Goal: Task Accomplishment & Management: Manage account settings

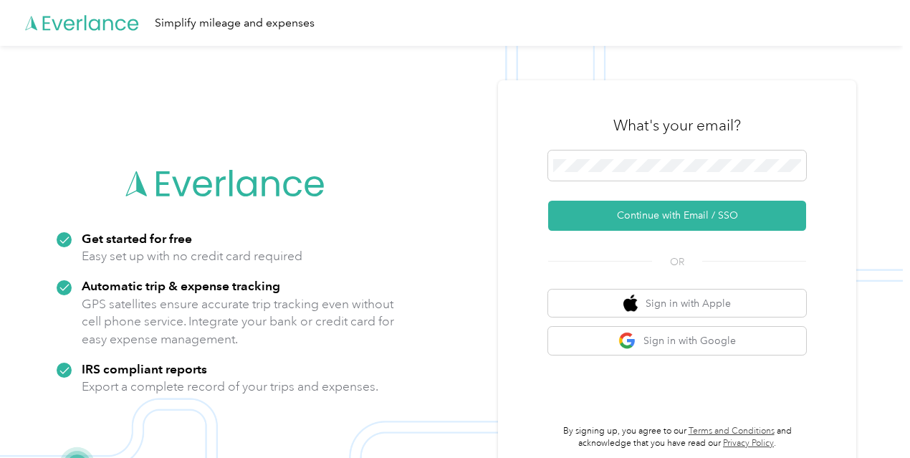
click at [655, 240] on div "What's your email? Continue with Email / SSO OR Sign in with Apple Sign in with…" at bounding box center [677, 275] width 258 height 350
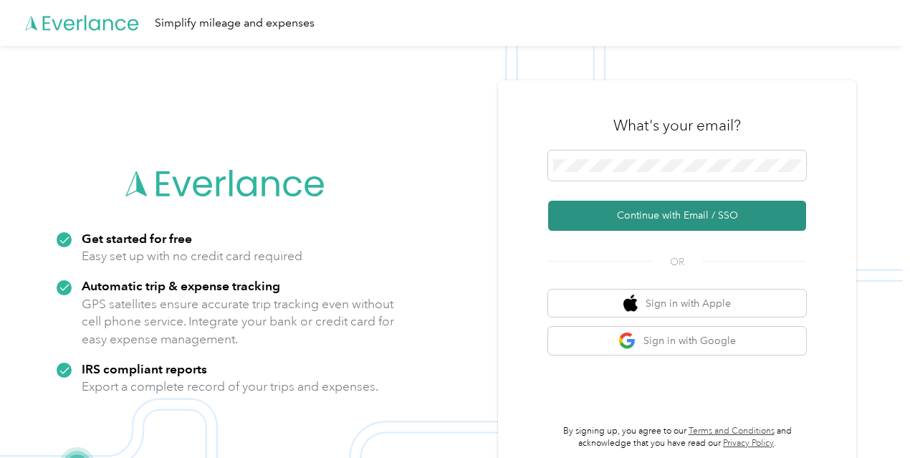
click at [639, 220] on button "Continue with Email / SSO" at bounding box center [677, 216] width 258 height 30
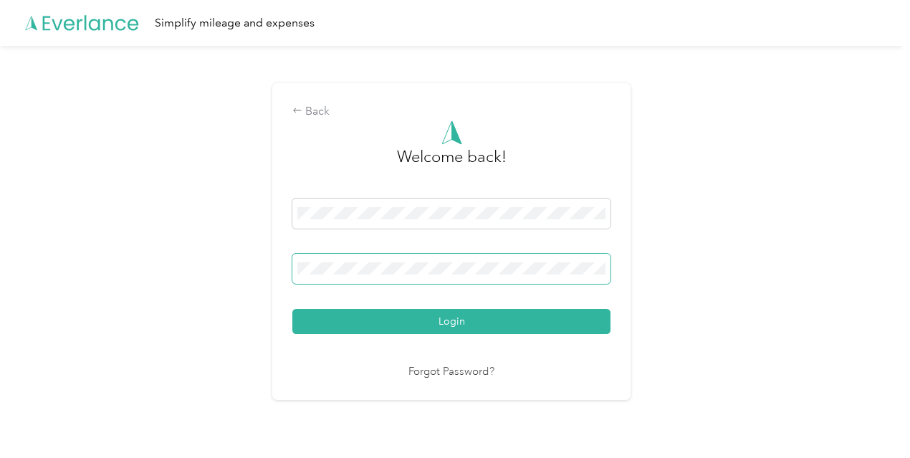
click at [292, 309] on button "Login" at bounding box center [451, 321] width 318 height 25
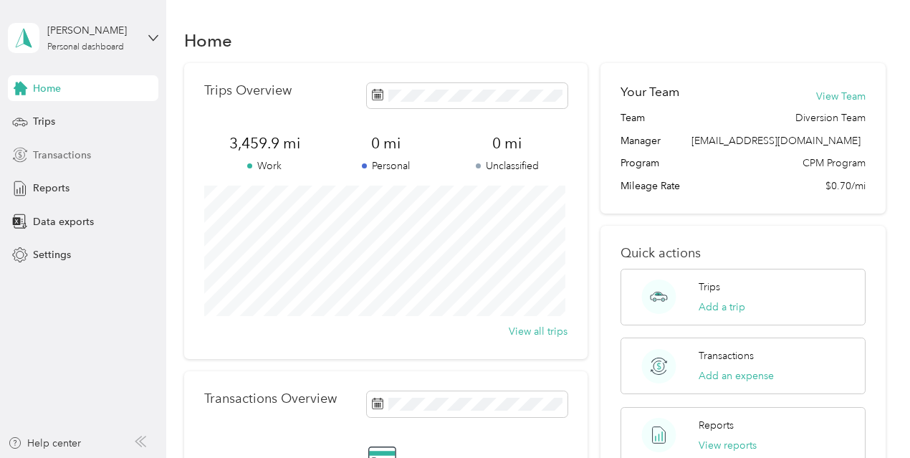
click at [102, 149] on div "Transactions" at bounding box center [83, 155] width 150 height 26
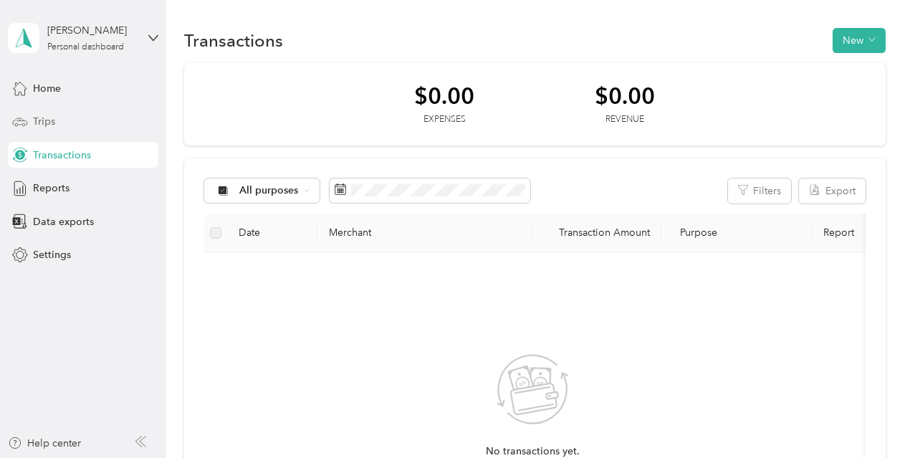
click at [98, 118] on div "Trips" at bounding box center [83, 122] width 150 height 26
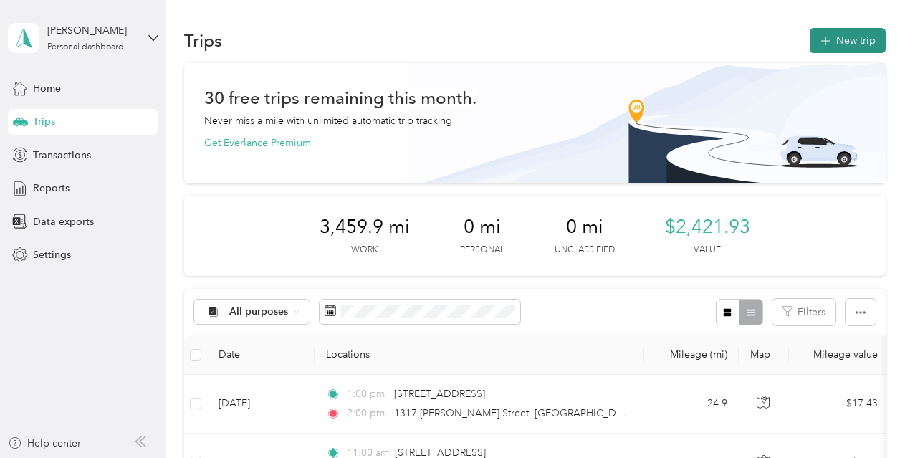
click at [846, 37] on button "New trip" at bounding box center [847, 40] width 76 height 25
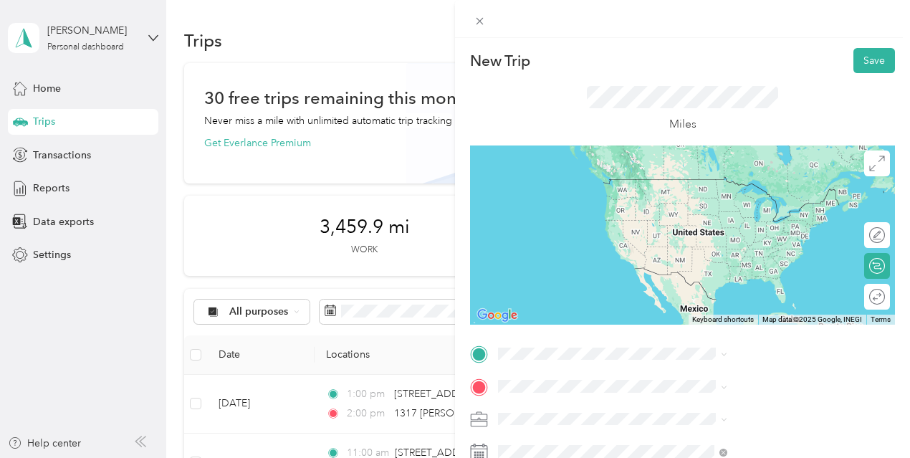
click at [726, 195] on span "1317 [PERSON_NAME][GEOGRAPHIC_DATA] [GEOGRAPHIC_DATA][US_STATE], [GEOGRAPHIC_DA…" at bounding box center [774, 193] width 197 height 50
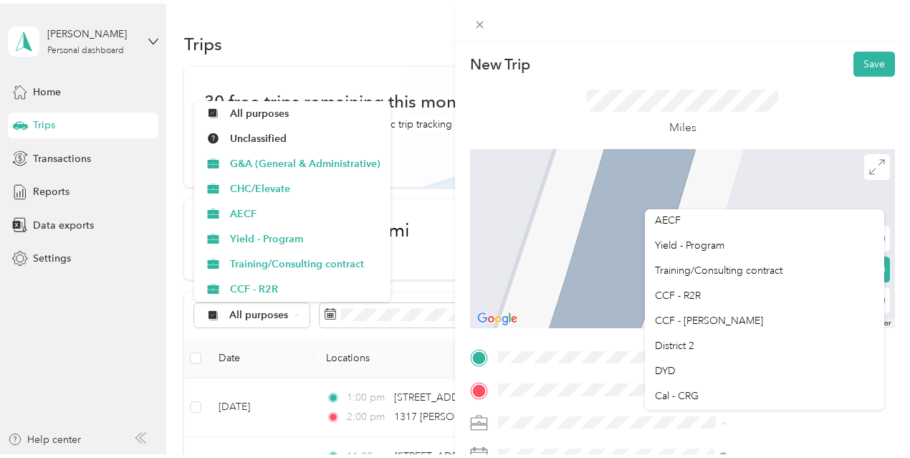
scroll to position [78, 0]
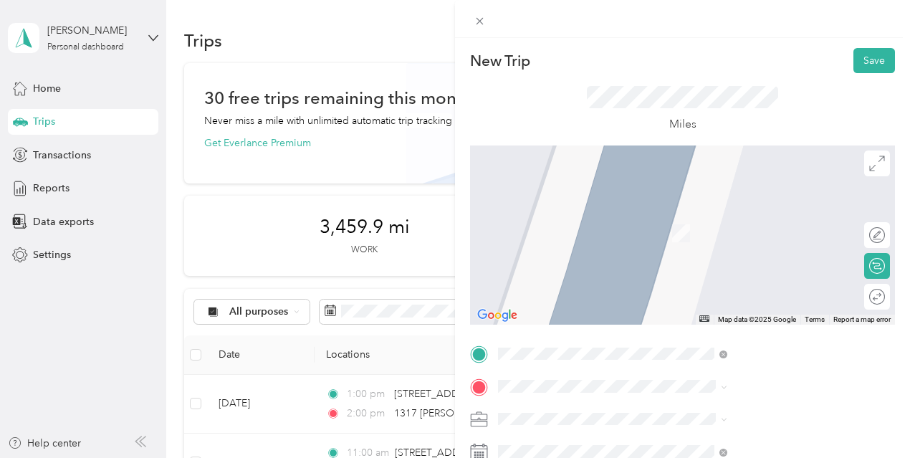
click at [782, 336] on div "DYD" at bounding box center [764, 339] width 219 height 15
click at [722, 207] on span "[STREET_ADDRESS][US_STATE]" at bounding box center [747, 212] width 143 height 13
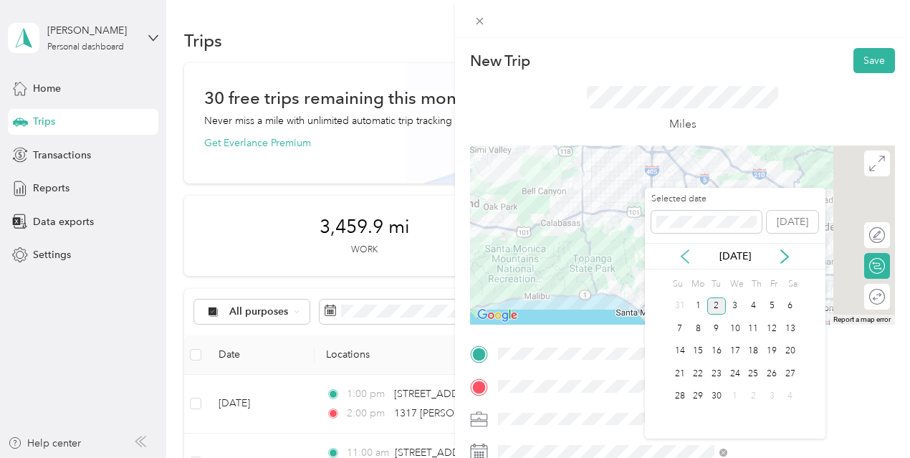
click at [686, 260] on icon at bounding box center [684, 256] width 7 height 13
click at [717, 322] on div "5" at bounding box center [716, 328] width 19 height 18
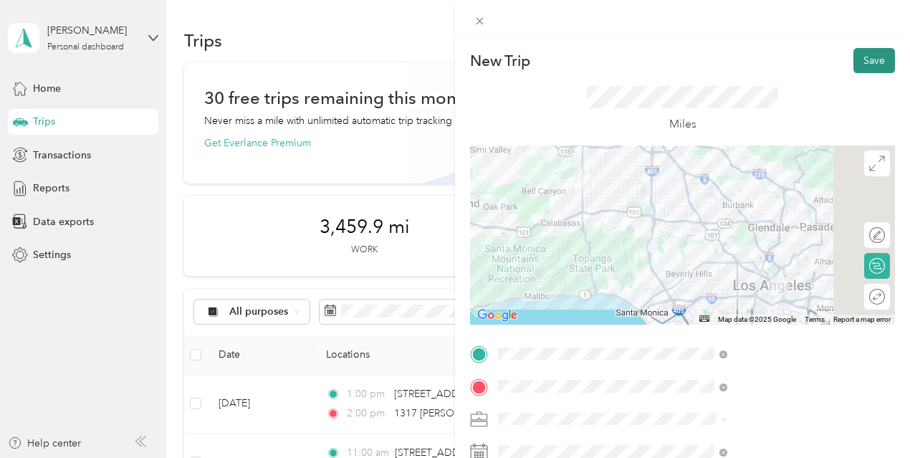
click at [857, 64] on button "Save" at bounding box center [874, 60] width 42 height 25
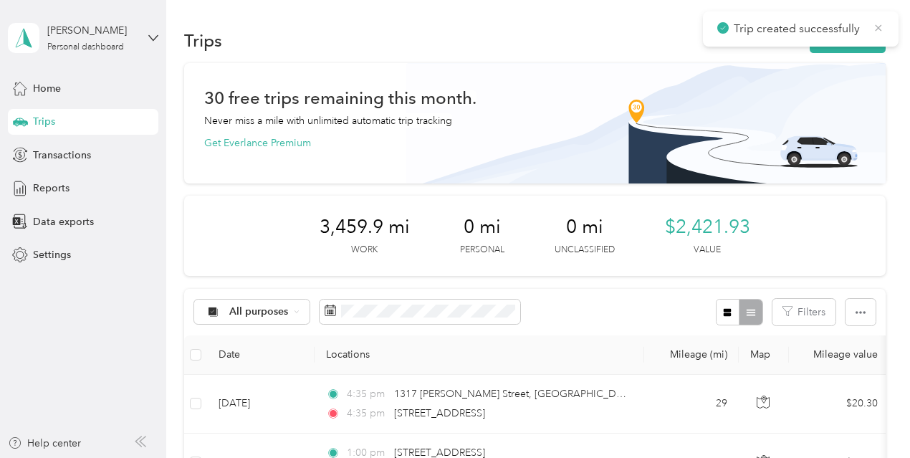
click at [875, 29] on icon at bounding box center [877, 27] width 11 height 13
click at [860, 37] on button "New trip" at bounding box center [847, 40] width 76 height 25
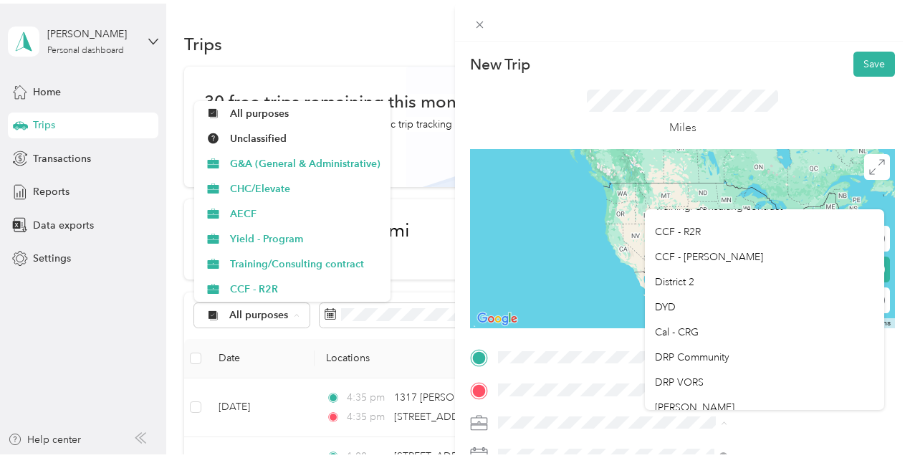
scroll to position [142, 0]
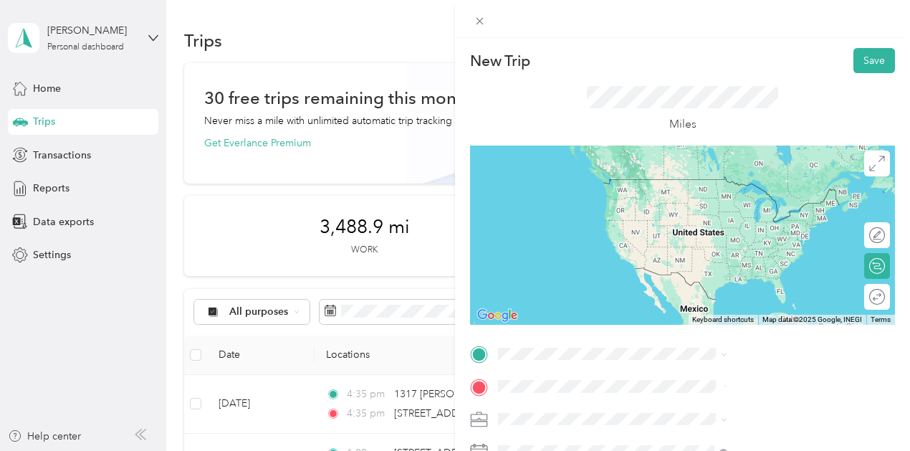
click at [681, 273] on div "DYD" at bounding box center [764, 276] width 219 height 15
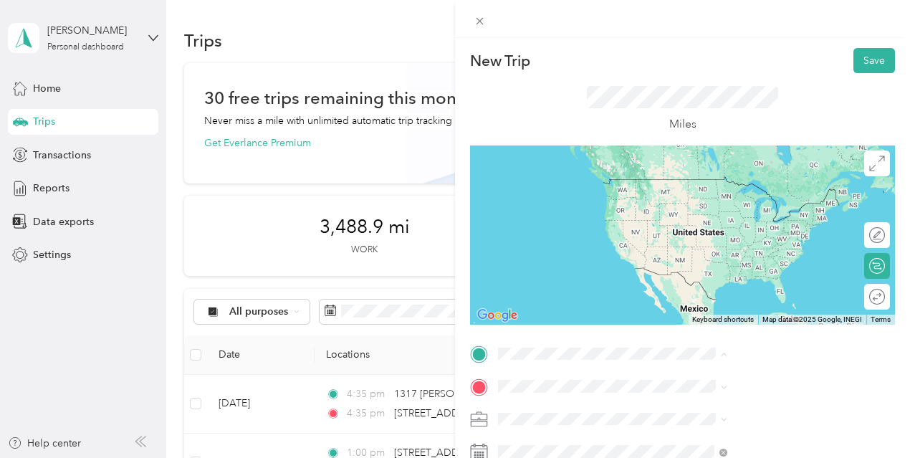
click at [716, 186] on span "[STREET_ADDRESS][US_STATE]" at bounding box center [747, 179] width 143 height 13
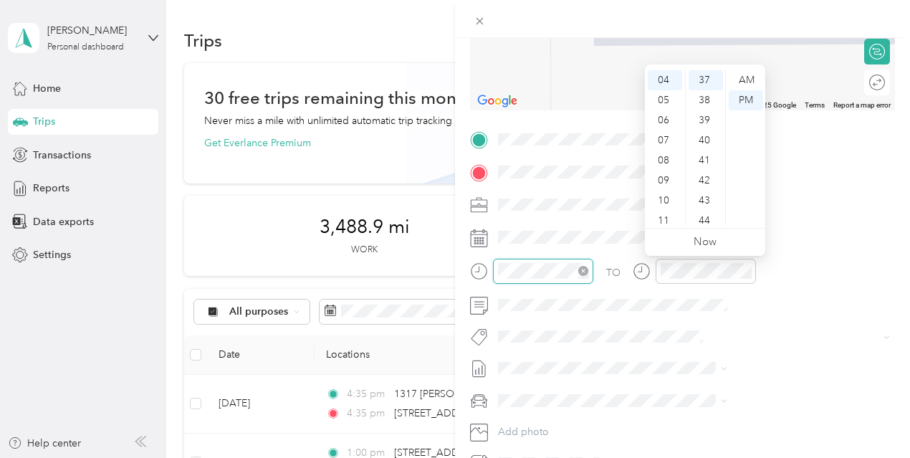
scroll to position [742, 0]
click at [593, 265] on div at bounding box center [531, 271] width 123 height 25
click at [666, 112] on div "02" at bounding box center [664, 120] width 34 height 20
click at [703, 78] on div "00" at bounding box center [705, 80] width 34 height 20
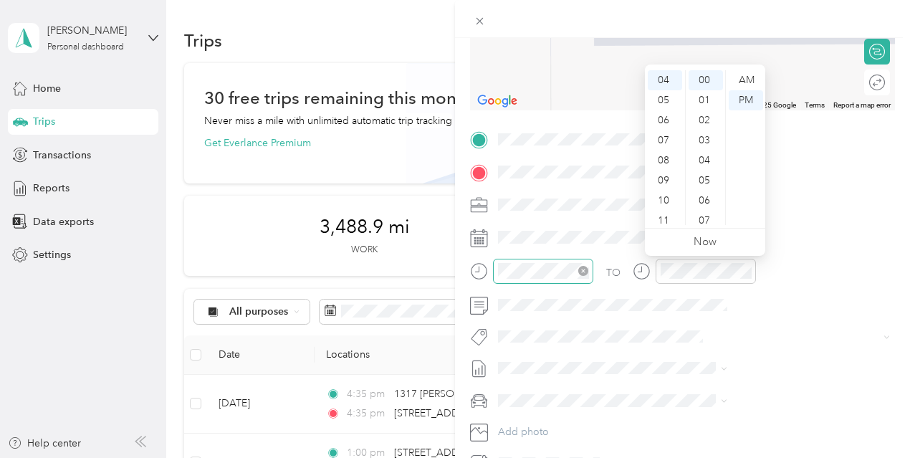
click at [593, 280] on div at bounding box center [543, 271] width 100 height 25
click at [572, 257] on div "New Trip Save This trip cannot be edited because it is either under review, app…" at bounding box center [455, 229] width 910 height 458
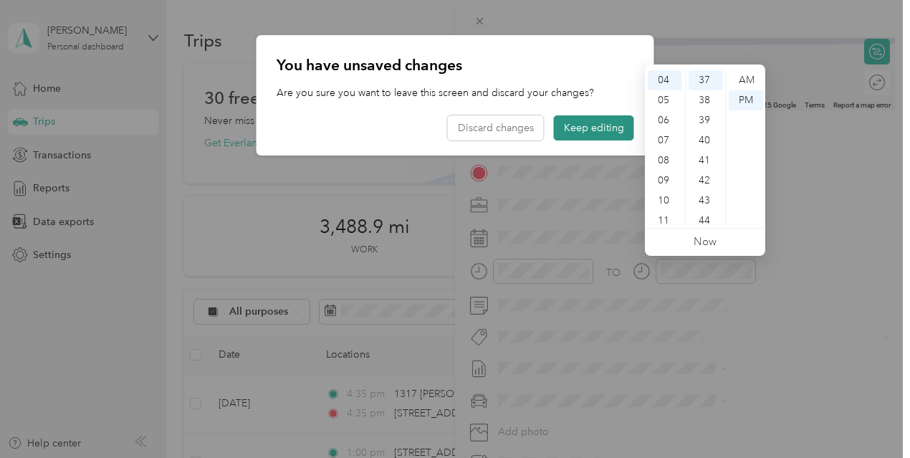
click at [591, 125] on button "Keep editing" at bounding box center [594, 127] width 80 height 25
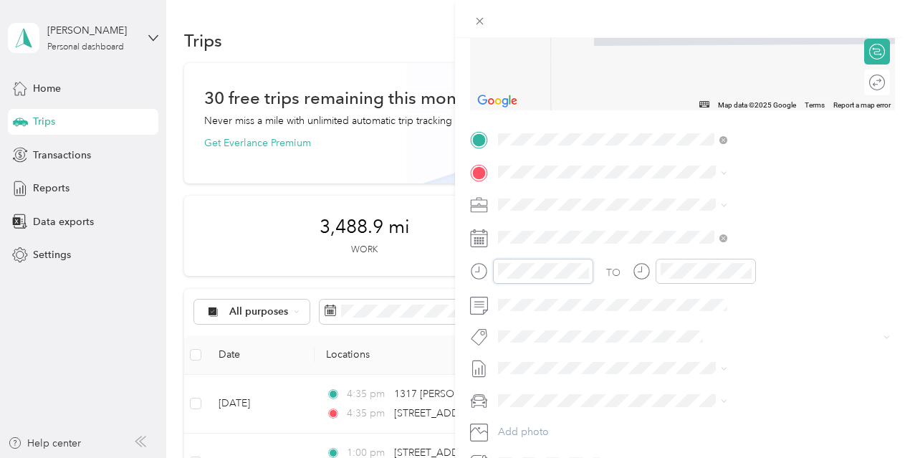
click at [620, 271] on form "New Trip Save This trip cannot be edited because it is either under review, app…" at bounding box center [682, 154] width 455 height 640
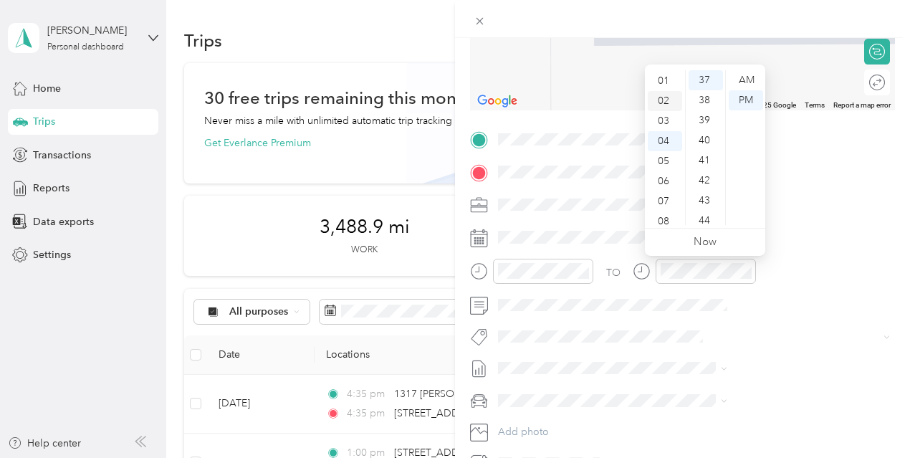
click at [663, 97] on div "02" at bounding box center [664, 101] width 34 height 20
click at [705, 82] on div "00" at bounding box center [705, 80] width 34 height 20
click at [748, 95] on div "PM" at bounding box center [745, 100] width 34 height 20
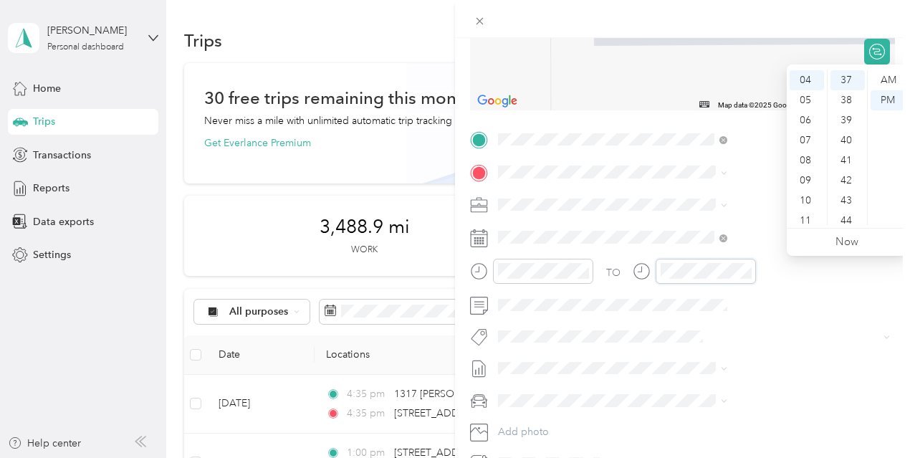
click at [756, 259] on div at bounding box center [693, 271] width 123 height 25
click at [813, 122] on div "03" at bounding box center [806, 129] width 34 height 20
click at [849, 72] on div "00" at bounding box center [847, 72] width 34 height 20
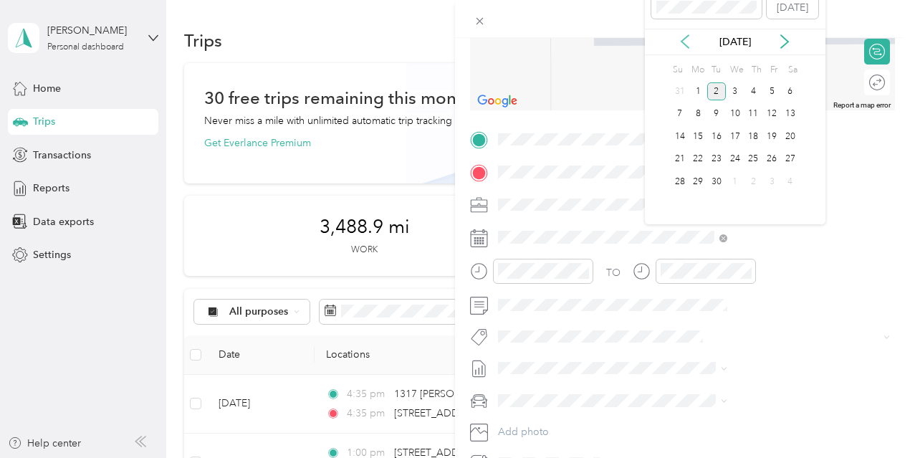
click at [686, 46] on icon at bounding box center [684, 42] width 7 height 13
click at [715, 115] on div "5" at bounding box center [716, 114] width 19 height 18
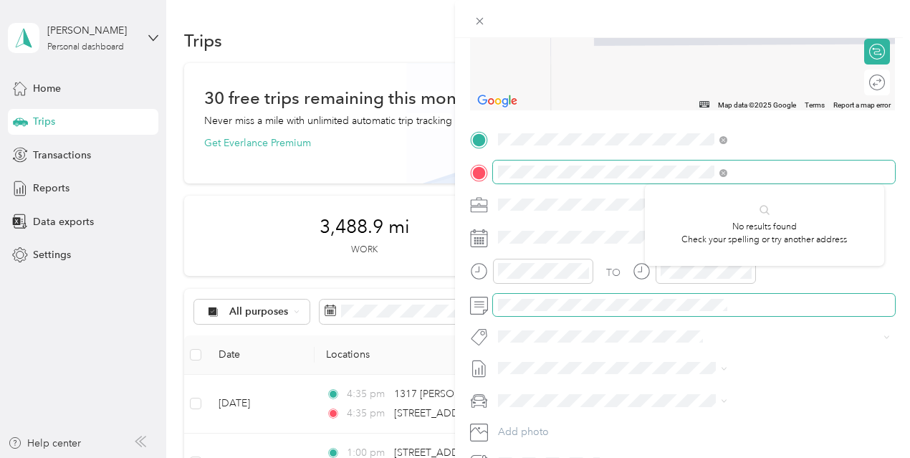
scroll to position [0, 9]
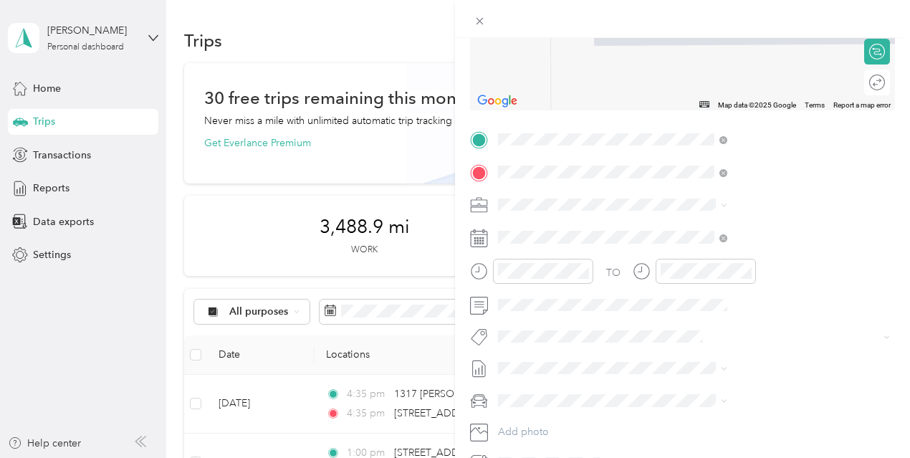
click at [888, 130] on form "New Trip Save This trip cannot be edited because it is either under review, app…" at bounding box center [682, 154] width 455 height 640
click at [835, 158] on div "TO Add photo" at bounding box center [682, 301] width 425 height 346
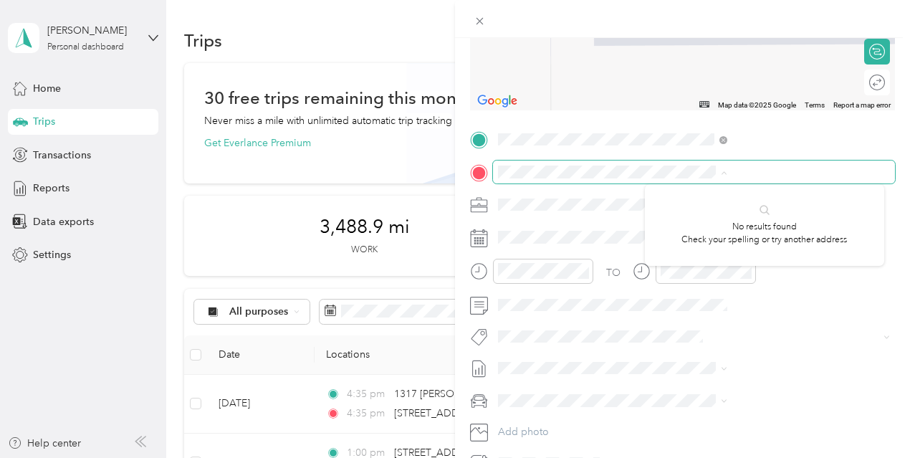
scroll to position [0, 9]
click at [877, 164] on span at bounding box center [694, 171] width 402 height 23
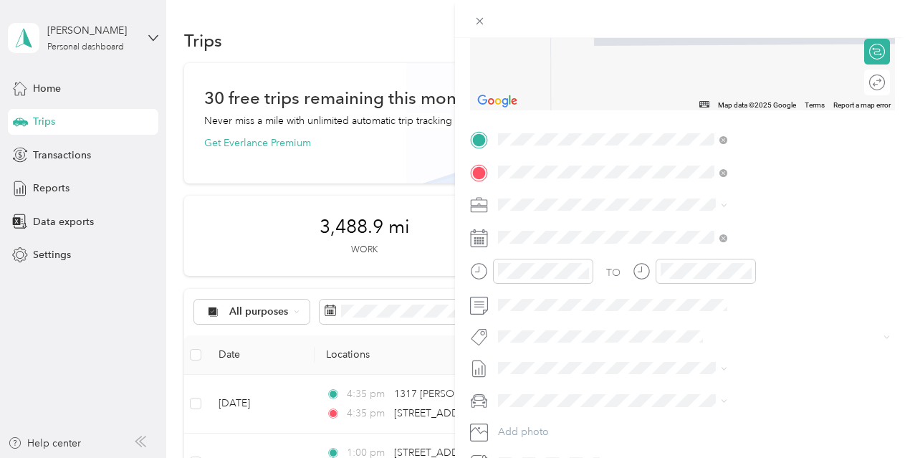
click at [786, 228] on span "[STREET_ADDRESS][PERSON_NAME][US_STATE]" at bounding box center [774, 229] width 197 height 25
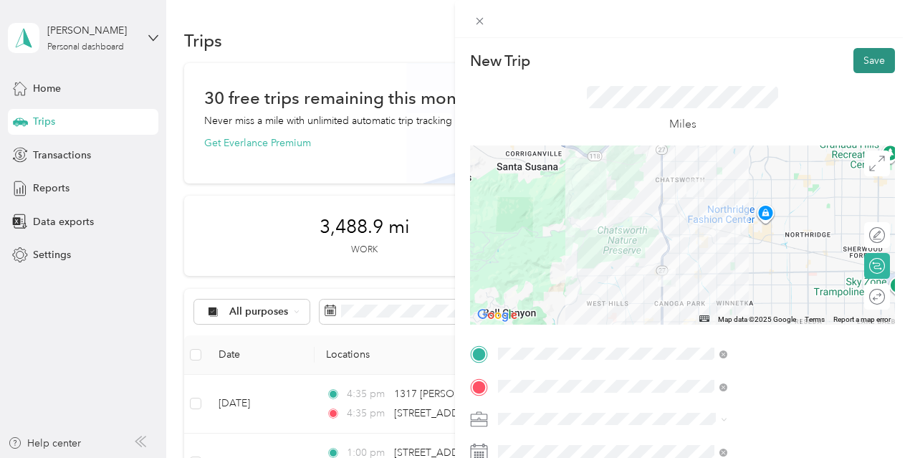
click at [864, 52] on button "Save" at bounding box center [874, 60] width 42 height 25
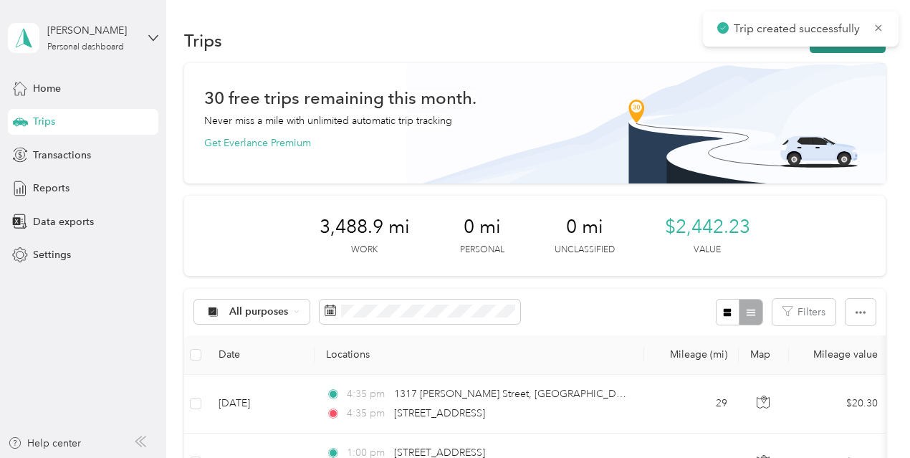
click at [862, 48] on button "New trip" at bounding box center [847, 40] width 76 height 25
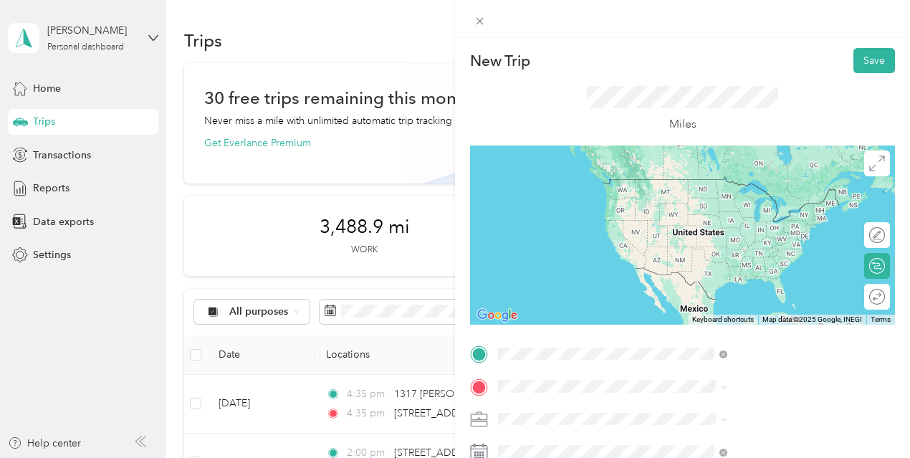
click at [725, 204] on span "[STREET_ADDRESS][PERSON_NAME][US_STATE]" at bounding box center [774, 200] width 197 height 25
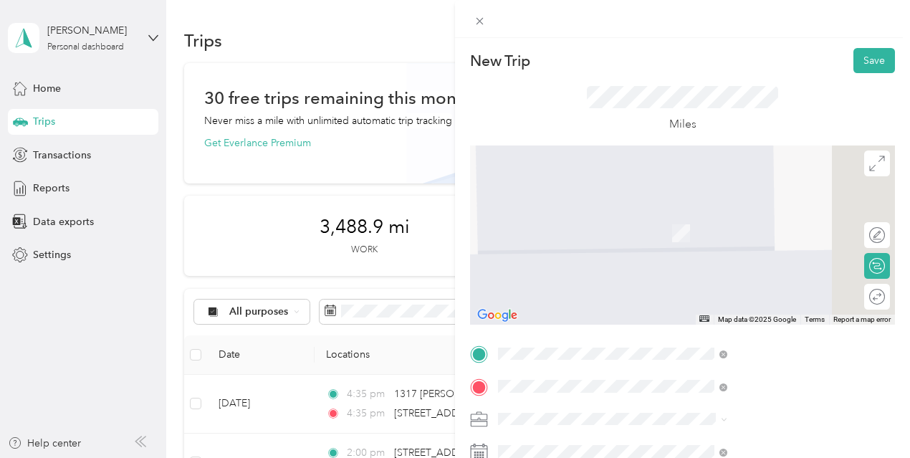
click at [708, 219] on span "1317 [PERSON_NAME][GEOGRAPHIC_DATA] [GEOGRAPHIC_DATA][US_STATE], [GEOGRAPHIC_DA…" at bounding box center [774, 231] width 197 height 50
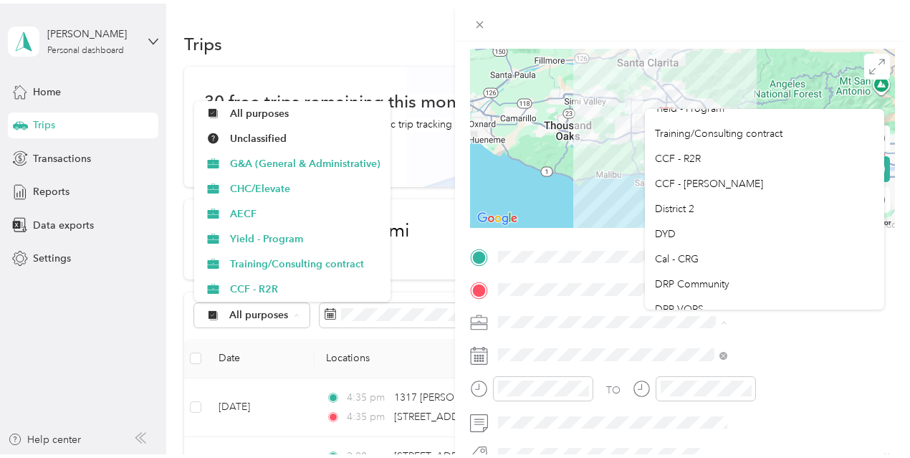
scroll to position [89, 0]
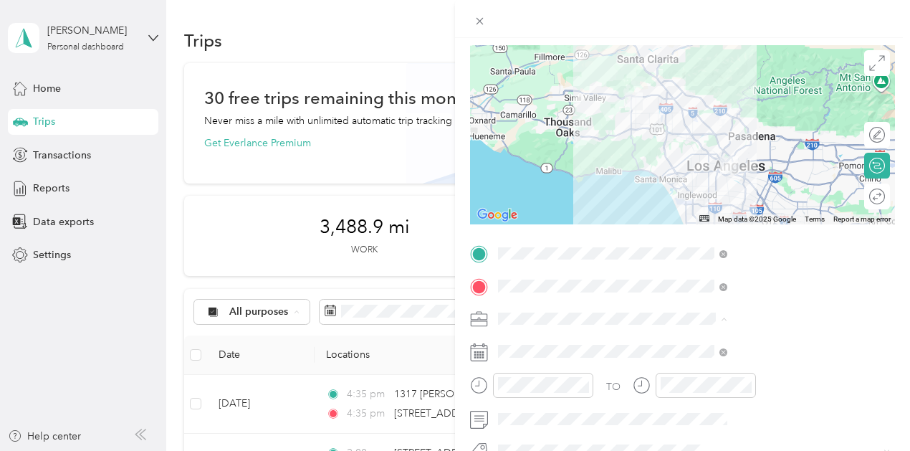
click at [759, 223] on div "DYD" at bounding box center [764, 229] width 219 height 15
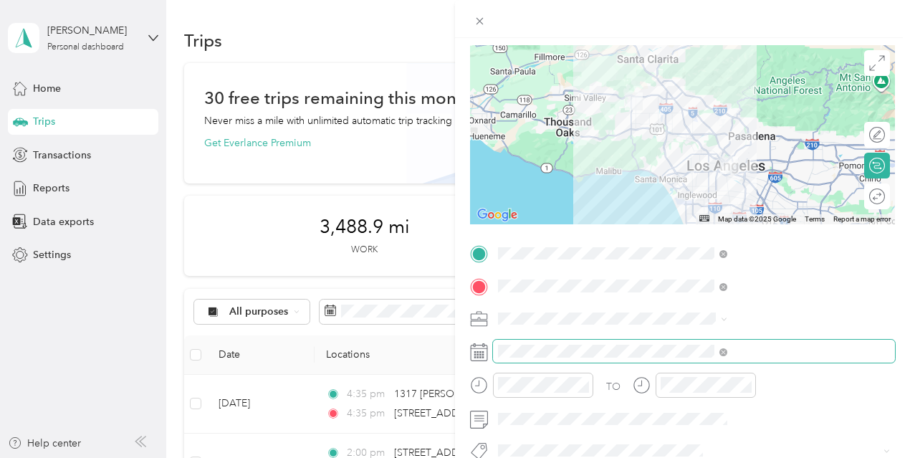
click at [679, 343] on span at bounding box center [694, 351] width 402 height 23
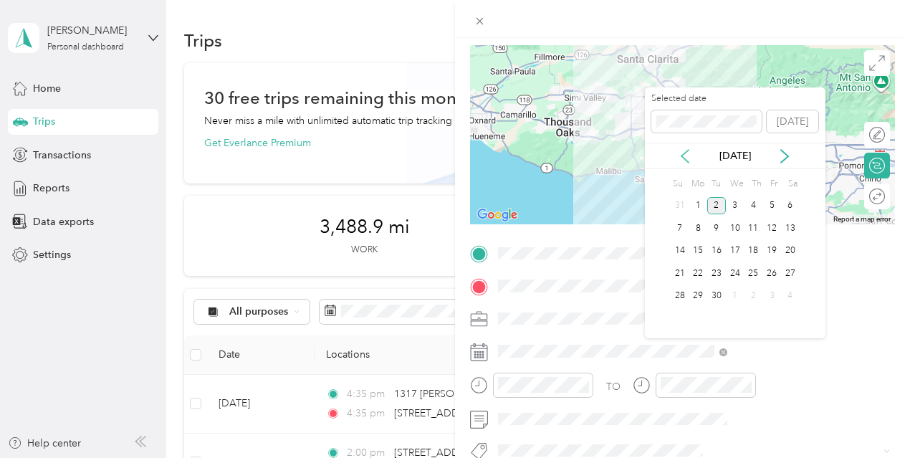
click at [684, 159] on icon at bounding box center [685, 156] width 14 height 14
click at [722, 226] on div "5" at bounding box center [716, 228] width 19 height 18
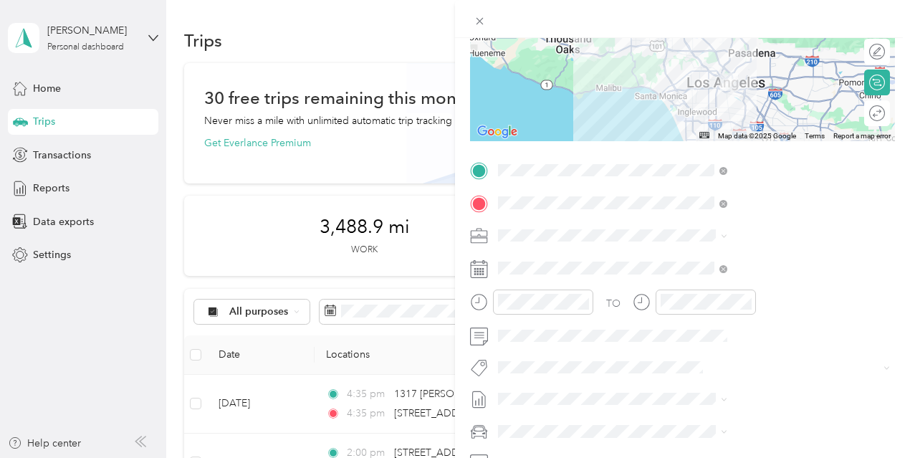
scroll to position [183, 0]
click at [593, 302] on div at bounding box center [531, 302] width 123 height 25
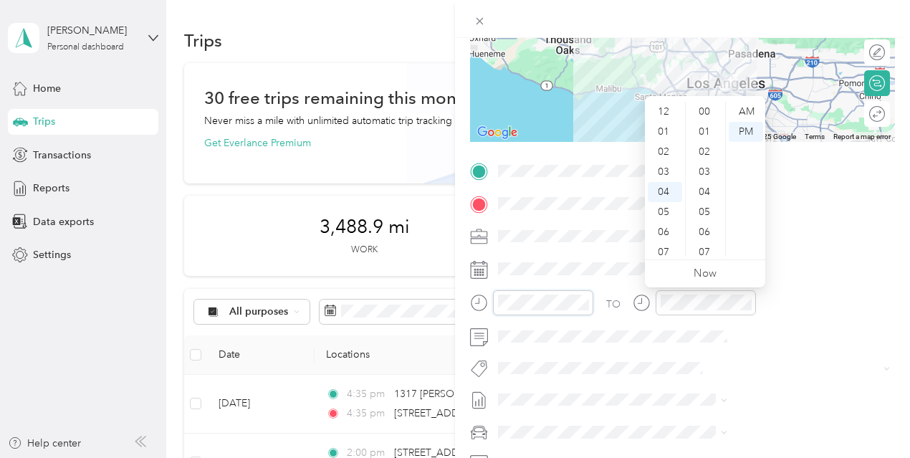
scroll to position [822, 0]
click at [662, 130] on div "03" at bounding box center [664, 132] width 34 height 20
click at [706, 107] on div "00" at bounding box center [705, 112] width 34 height 20
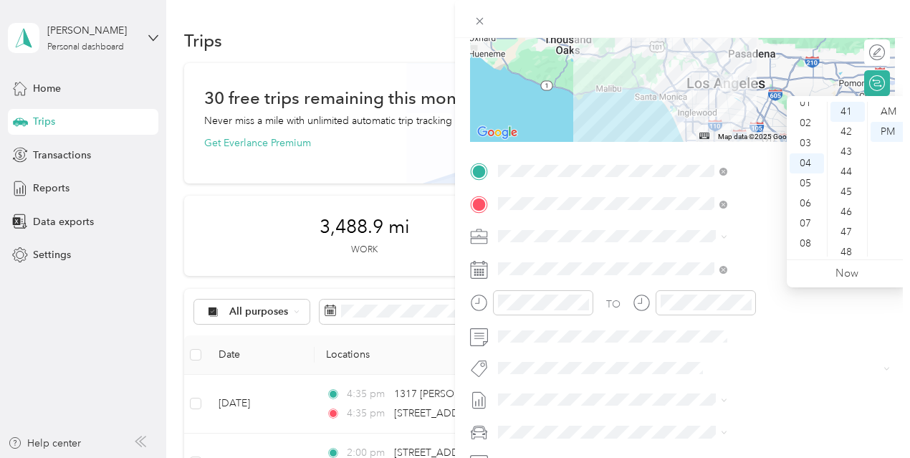
scroll to position [26, 0]
click at [801, 137] on div "03" at bounding box center [806, 146] width 34 height 20
click at [808, 132] on div "04" at bounding box center [806, 132] width 34 height 20
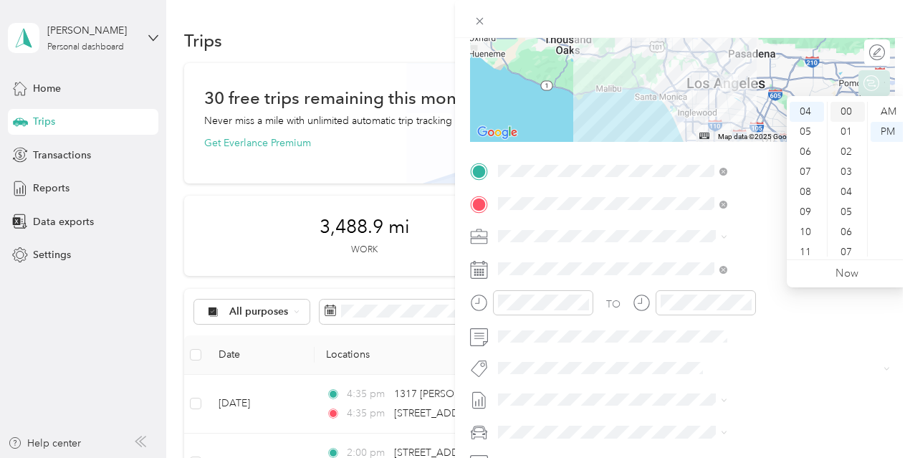
click at [850, 107] on div "00" at bounding box center [847, 112] width 34 height 20
click at [685, 343] on span at bounding box center [694, 336] width 402 height 23
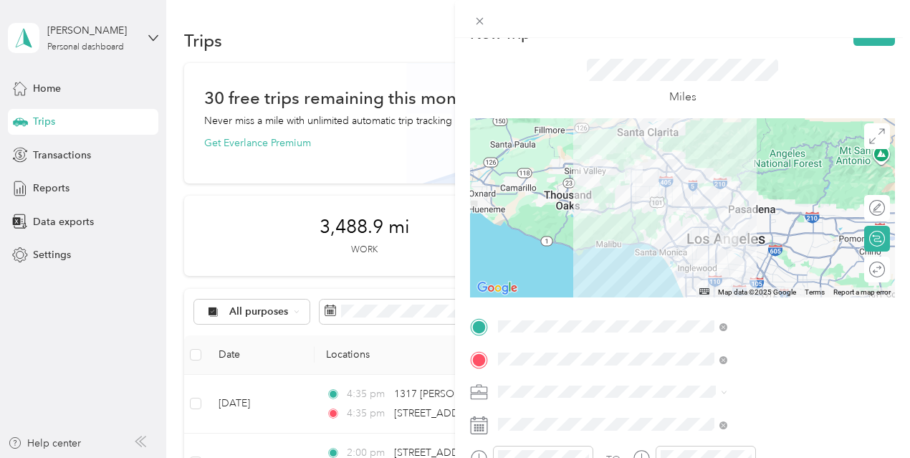
scroll to position [4, 0]
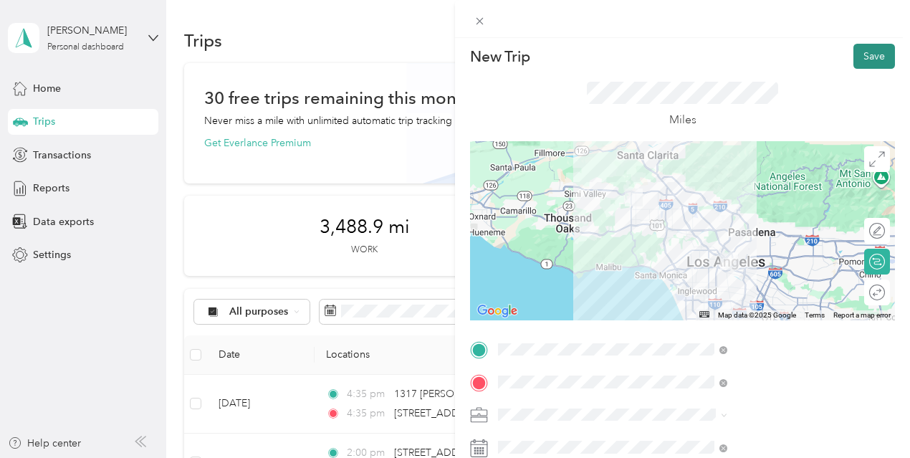
click at [860, 49] on button "Save" at bounding box center [874, 56] width 42 height 25
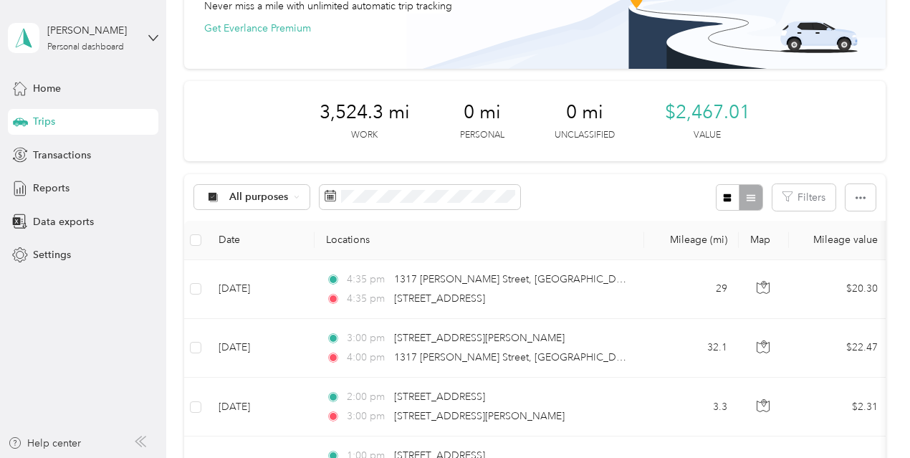
scroll to position [0, 0]
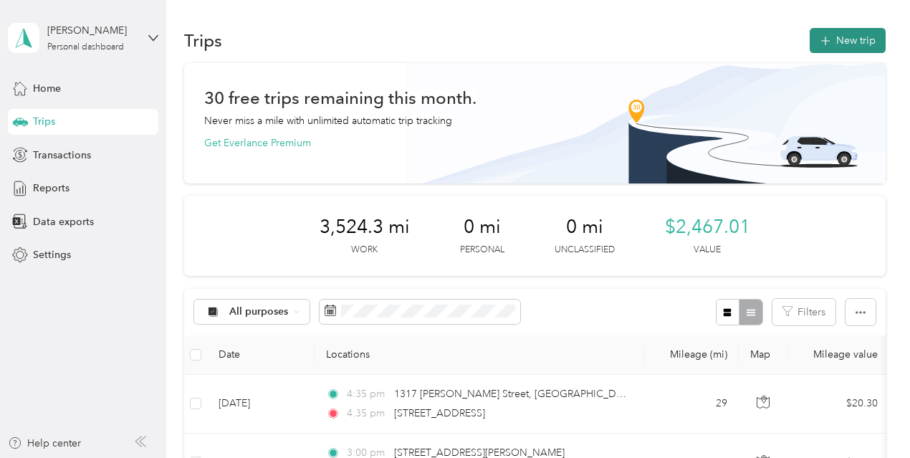
click at [842, 43] on button "New trip" at bounding box center [847, 40] width 76 height 25
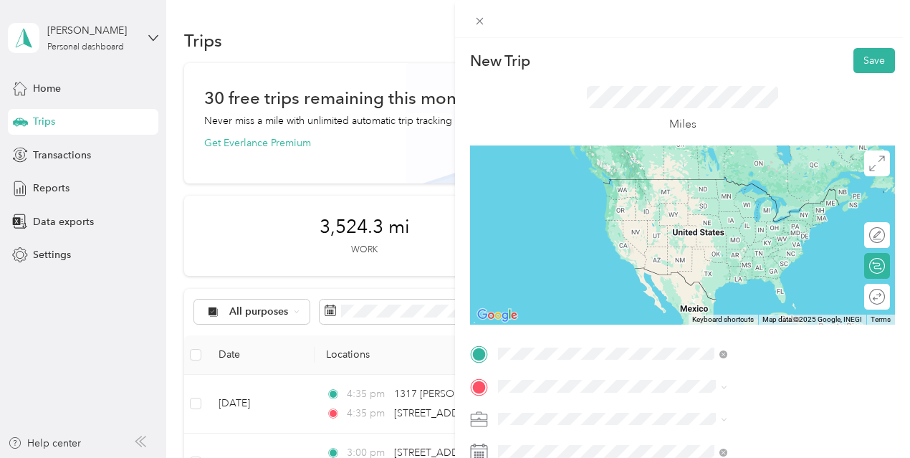
click at [720, 197] on span "1317 [PERSON_NAME][GEOGRAPHIC_DATA] [GEOGRAPHIC_DATA][US_STATE], [GEOGRAPHIC_DA…" at bounding box center [774, 198] width 197 height 50
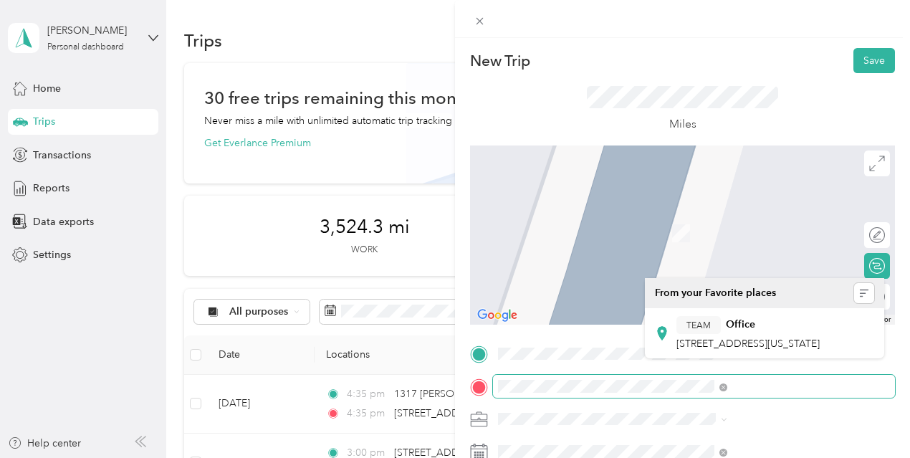
scroll to position [0, 54]
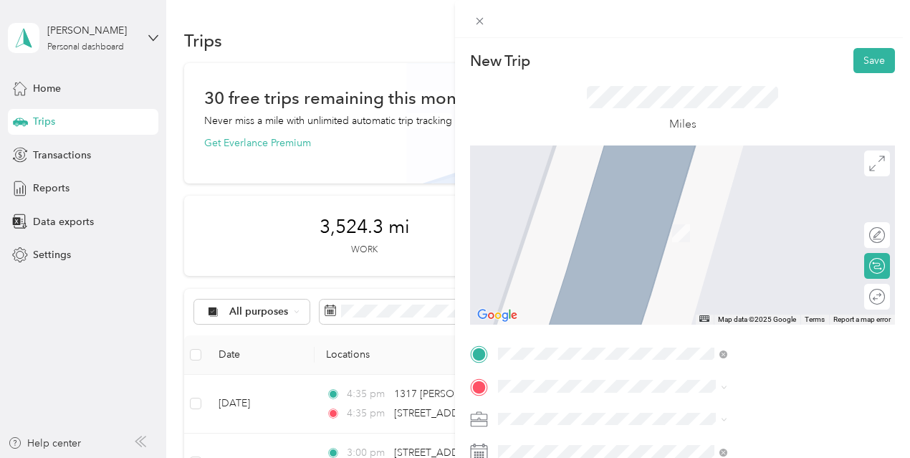
click at [732, 214] on span "[STREET_ADDRESS][US_STATE]" at bounding box center [747, 207] width 143 height 13
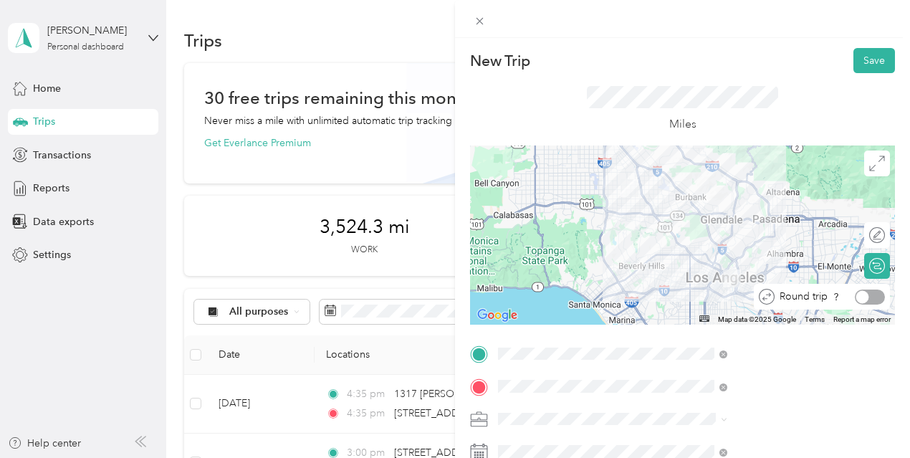
click at [858, 295] on div at bounding box center [869, 296] width 30 height 15
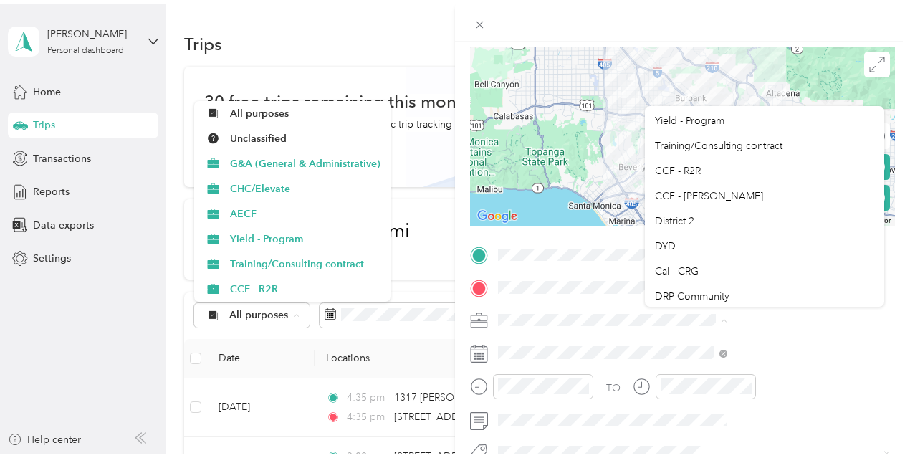
scroll to position [74, 0]
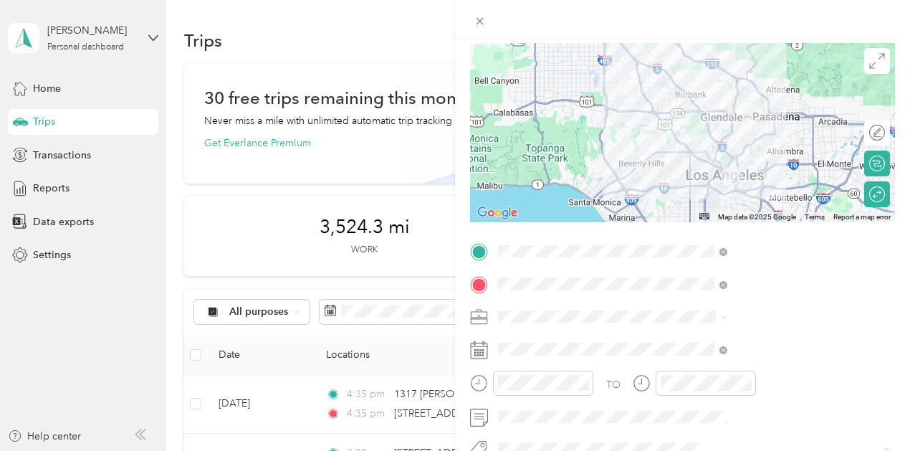
click at [776, 243] on div "DYD" at bounding box center [764, 238] width 219 height 15
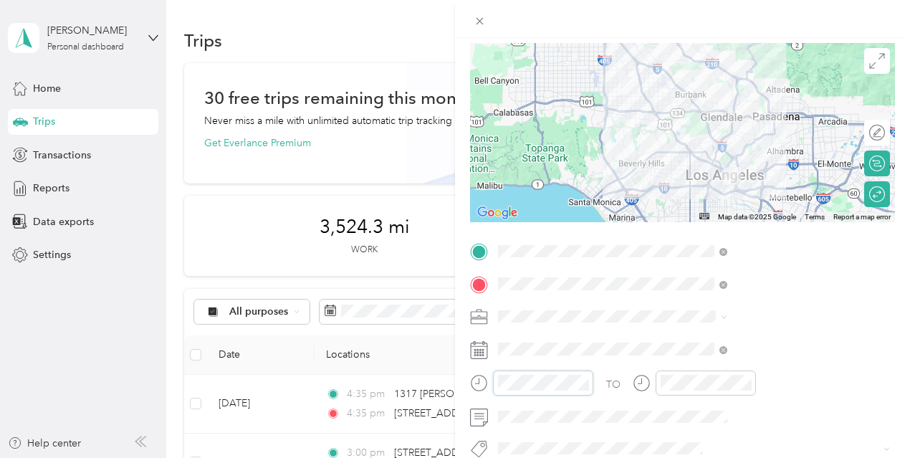
click at [583, 366] on div "New Trip Save This trip cannot be edited because it is either under review, app…" at bounding box center [455, 229] width 910 height 458
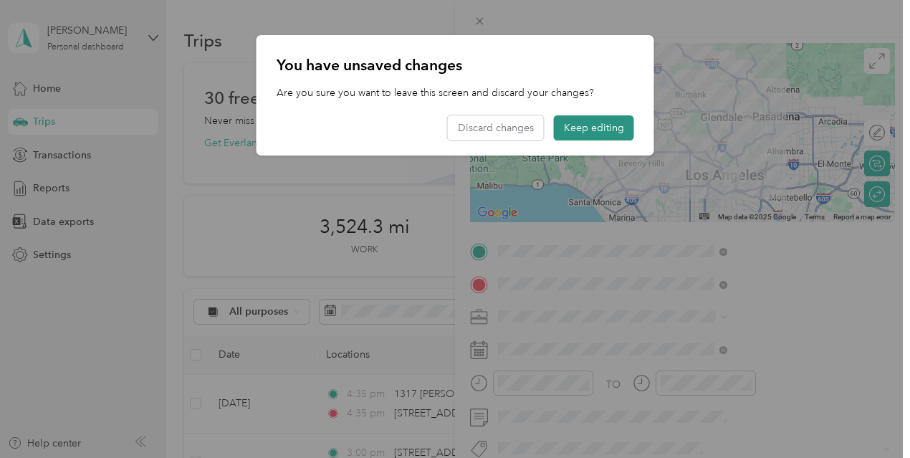
click at [582, 133] on button "Keep editing" at bounding box center [594, 127] width 80 height 25
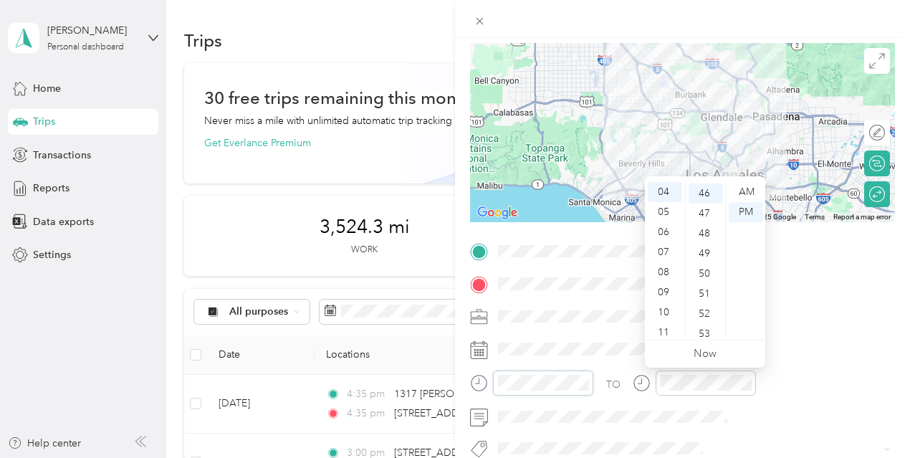
scroll to position [923, 0]
click at [743, 197] on div "AM" at bounding box center [745, 192] width 34 height 20
click at [660, 327] on div "11" at bounding box center [664, 332] width 34 height 20
click at [711, 228] on div "30" at bounding box center [705, 233] width 34 height 20
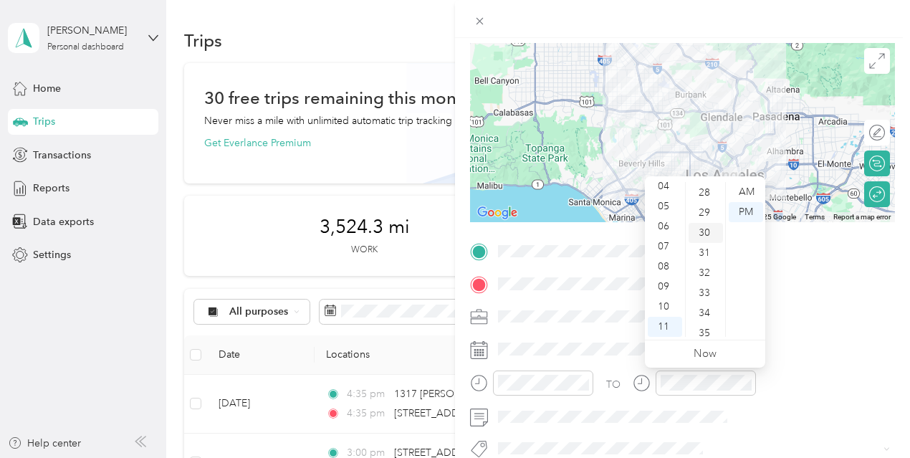
scroll to position [602, 0]
click at [748, 188] on div "AM" at bounding box center [745, 192] width 34 height 20
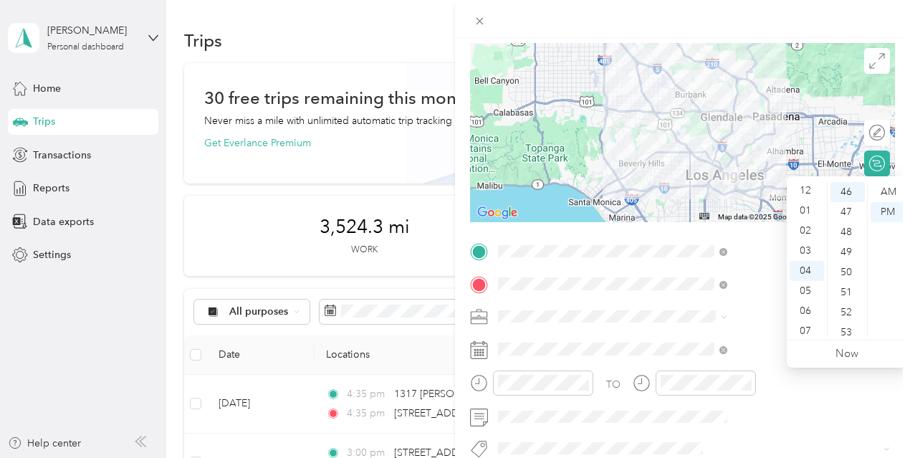
scroll to position [0, 0]
click at [805, 189] on div "12" at bounding box center [806, 192] width 34 height 20
click at [847, 191] on div "00" at bounding box center [847, 192] width 34 height 20
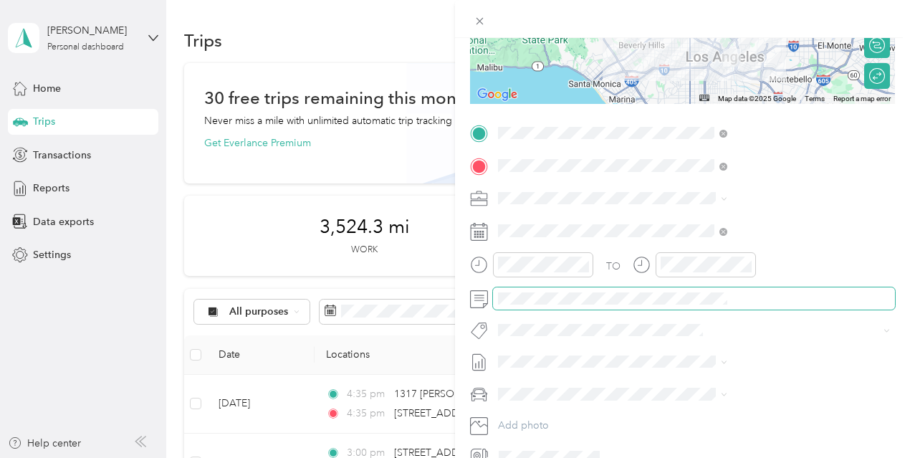
scroll to position [294, 0]
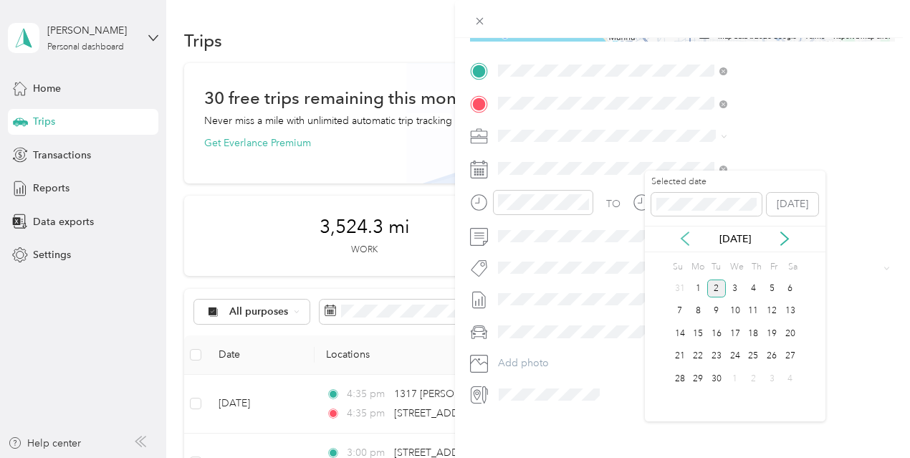
click at [681, 232] on icon at bounding box center [685, 238] width 14 height 14
click at [715, 336] on div "12" at bounding box center [716, 333] width 19 height 18
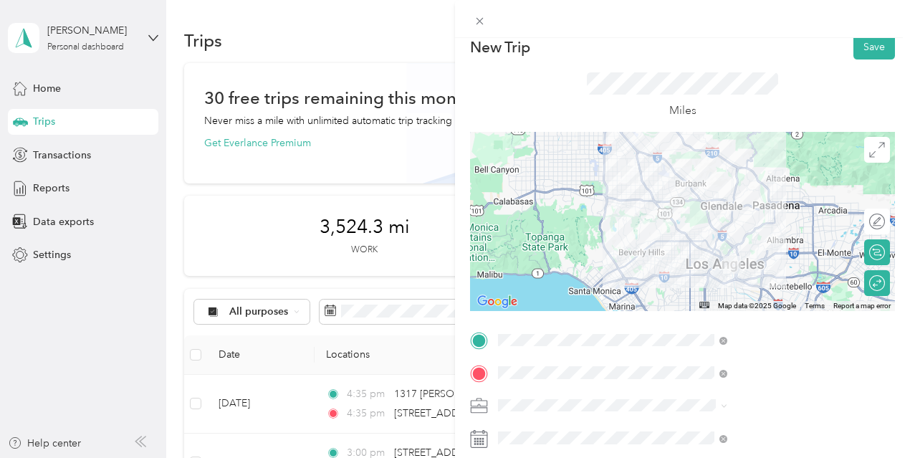
scroll to position [8, 0]
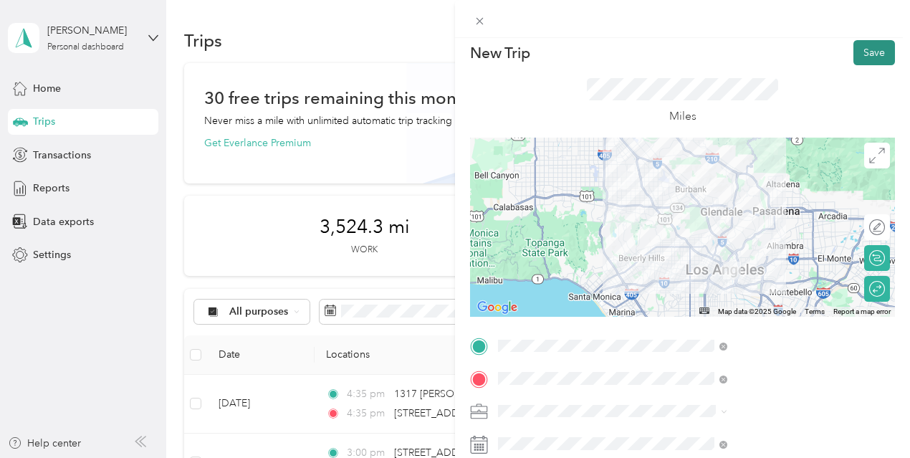
click at [868, 51] on button "Save" at bounding box center [874, 52] width 42 height 25
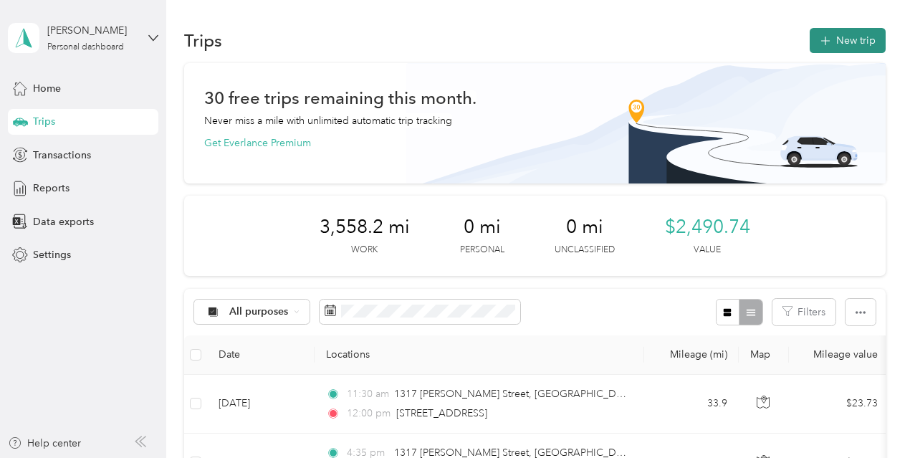
click at [833, 29] on button "New trip" at bounding box center [847, 40] width 76 height 25
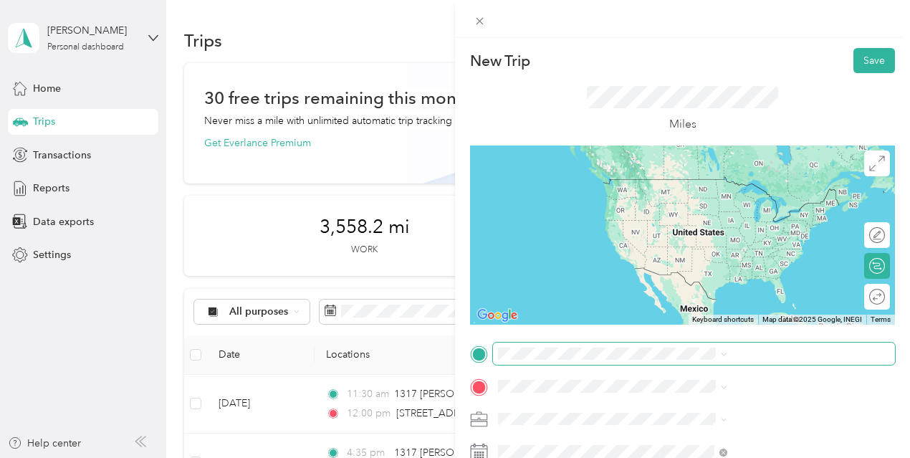
drag, startPoint x: 752, startPoint y: 193, endPoint x: 794, endPoint y: 343, distance: 156.2
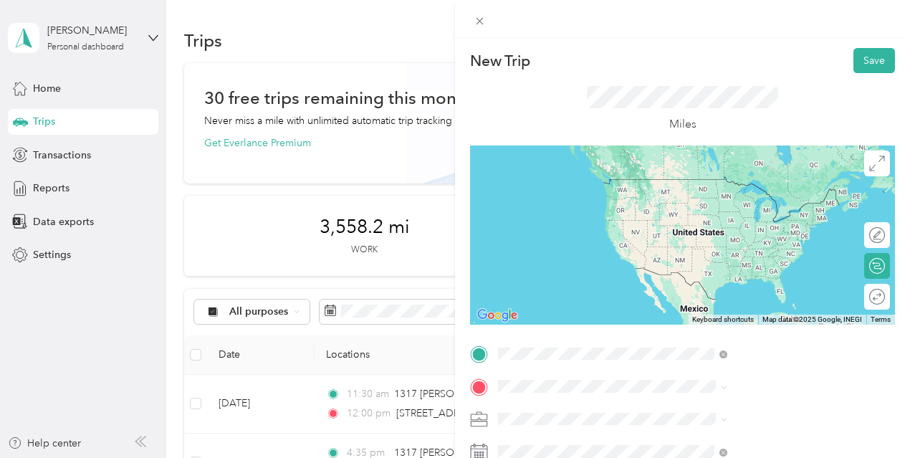
click at [759, 186] on span "1317 [PERSON_NAME][GEOGRAPHIC_DATA] [GEOGRAPHIC_DATA][US_STATE], [GEOGRAPHIC_DA…" at bounding box center [774, 198] width 197 height 50
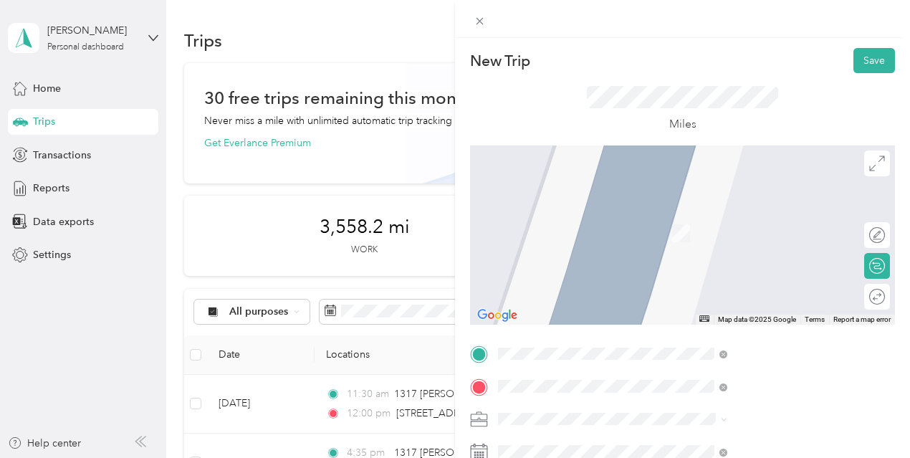
click at [715, 222] on div "[STREET_ADDRESS][US_STATE]" at bounding box center [764, 212] width 219 height 19
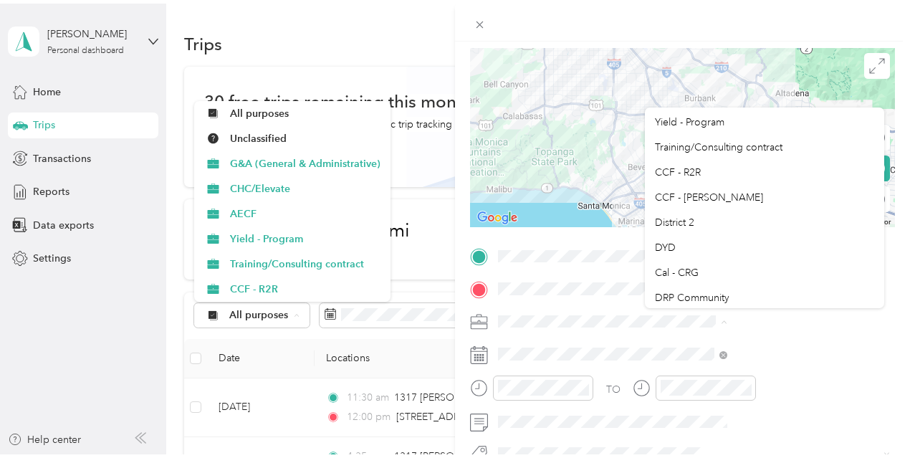
scroll to position [82, 0]
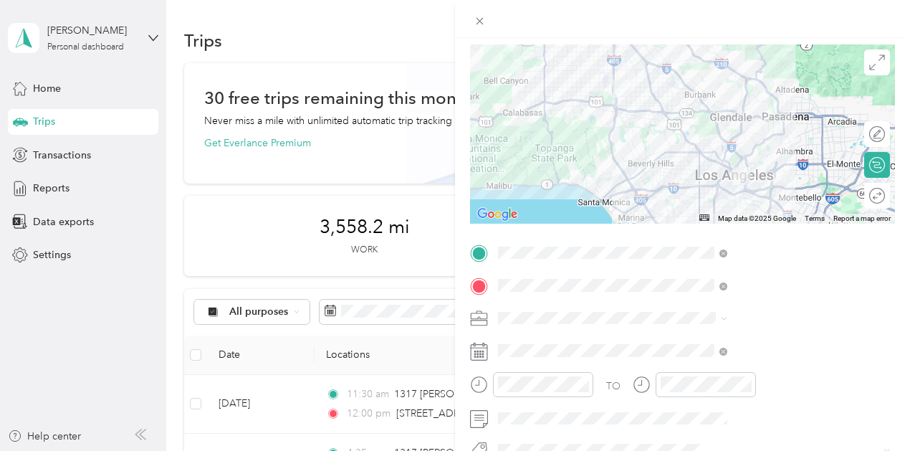
click at [742, 241] on div "DYD" at bounding box center [764, 233] width 219 height 15
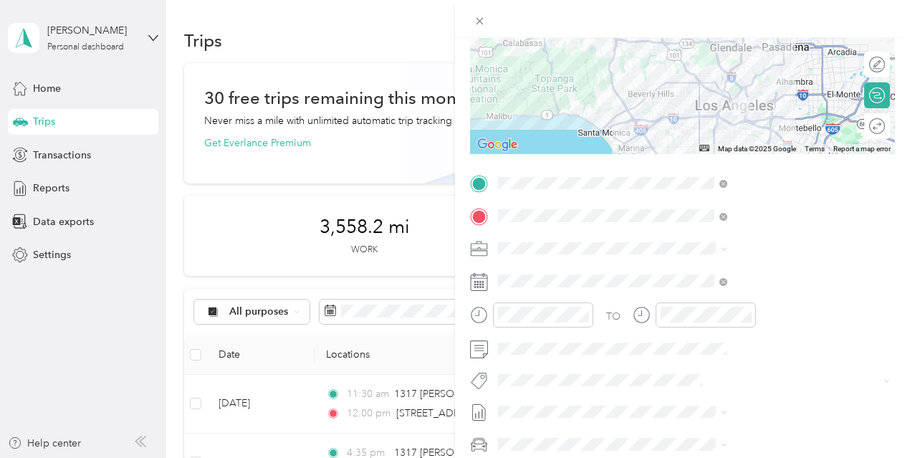
scroll to position [174, 0]
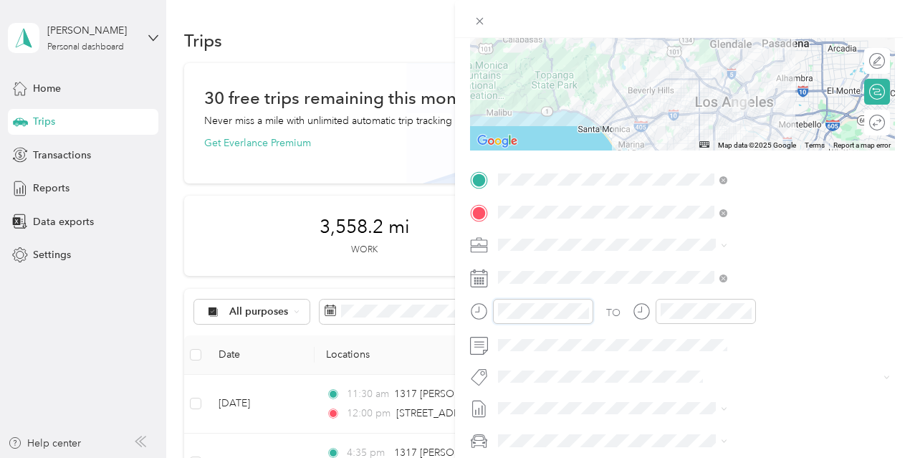
click at [598, 304] on div "New Trip Save This trip cannot be edited because it is either under review, app…" at bounding box center [455, 229] width 910 height 458
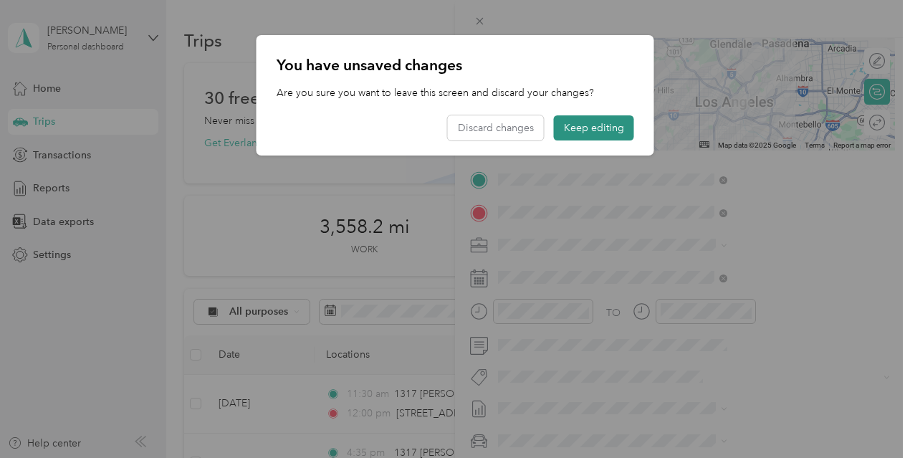
click at [599, 127] on button "Keep editing" at bounding box center [594, 127] width 80 height 25
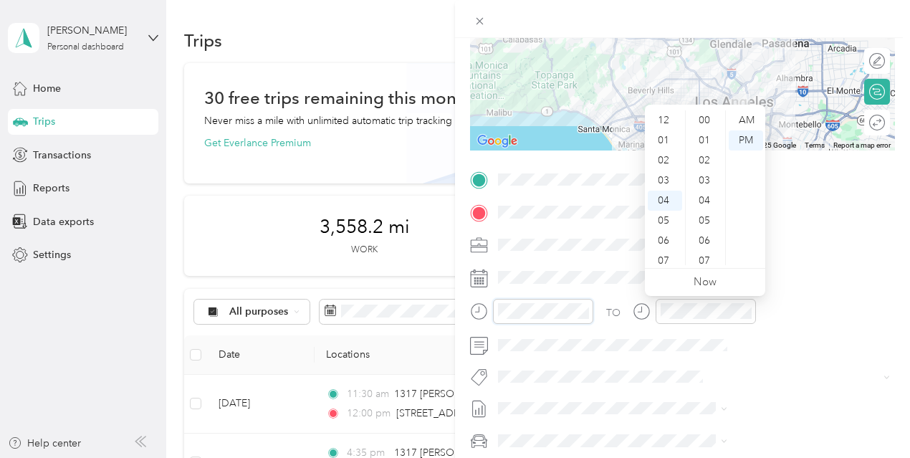
scroll to position [1043, 0]
click at [748, 140] on div "PM" at bounding box center [745, 140] width 34 height 20
click at [746, 120] on div "AM" at bounding box center [745, 120] width 34 height 20
click at [663, 220] on div "09" at bounding box center [664, 221] width 34 height 20
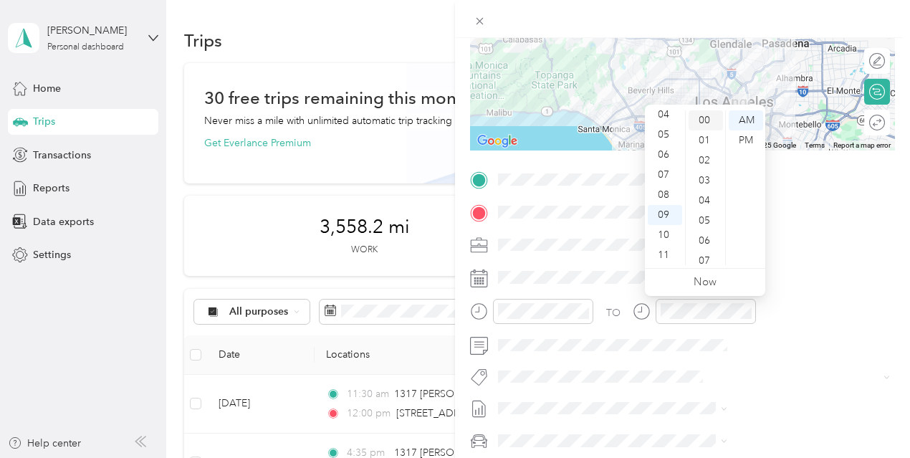
click at [711, 117] on div "00" at bounding box center [705, 120] width 34 height 20
click at [756, 320] on div at bounding box center [705, 311] width 100 height 25
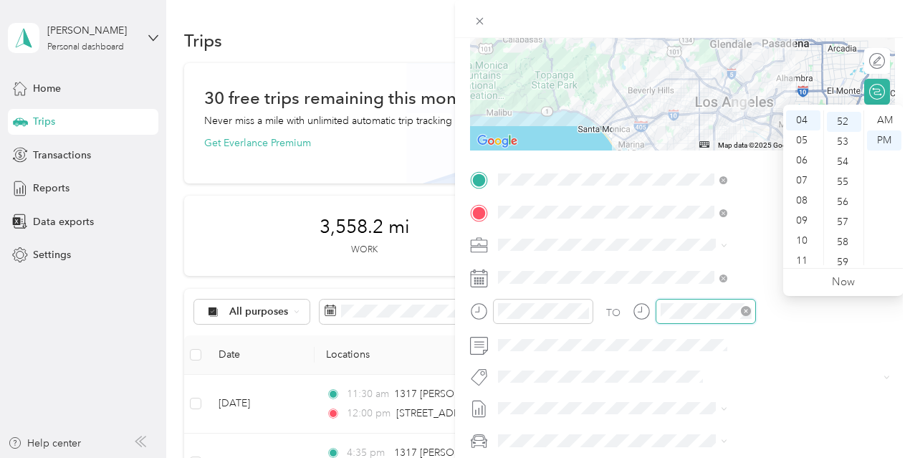
scroll to position [1043, 0]
click at [769, 309] on div "TO" at bounding box center [682, 316] width 425 height 35
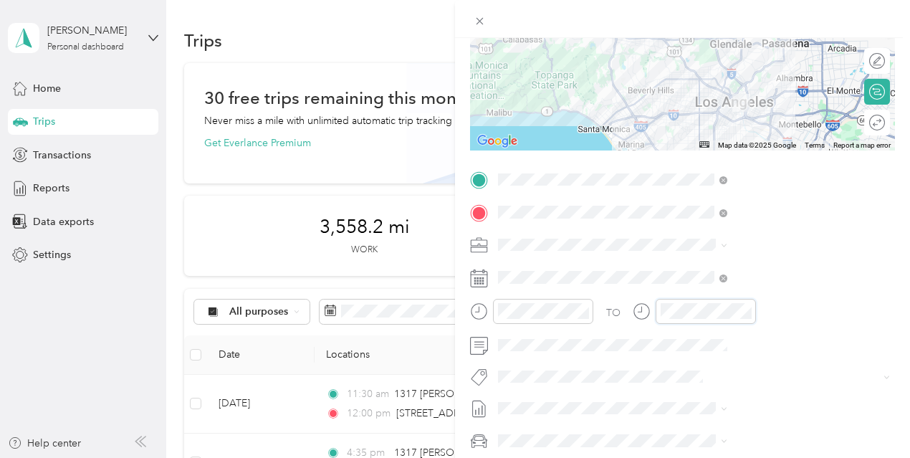
click at [756, 303] on div at bounding box center [693, 311] width 123 height 25
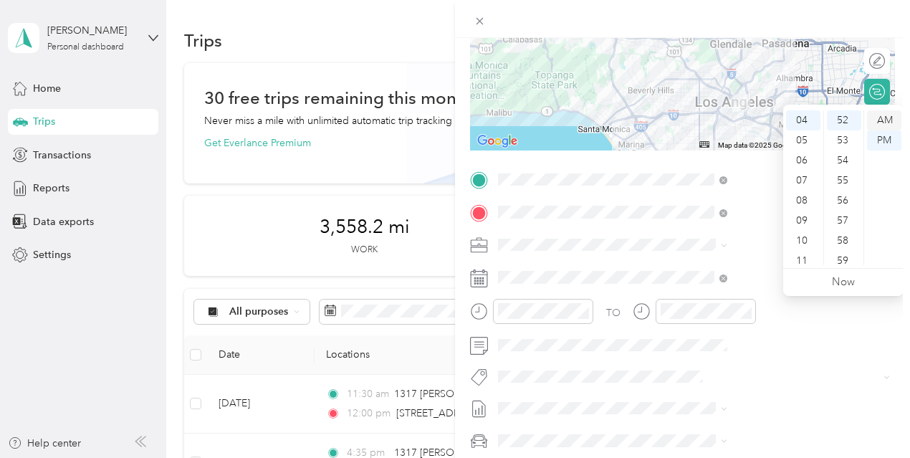
click at [888, 115] on div "AM" at bounding box center [884, 120] width 34 height 20
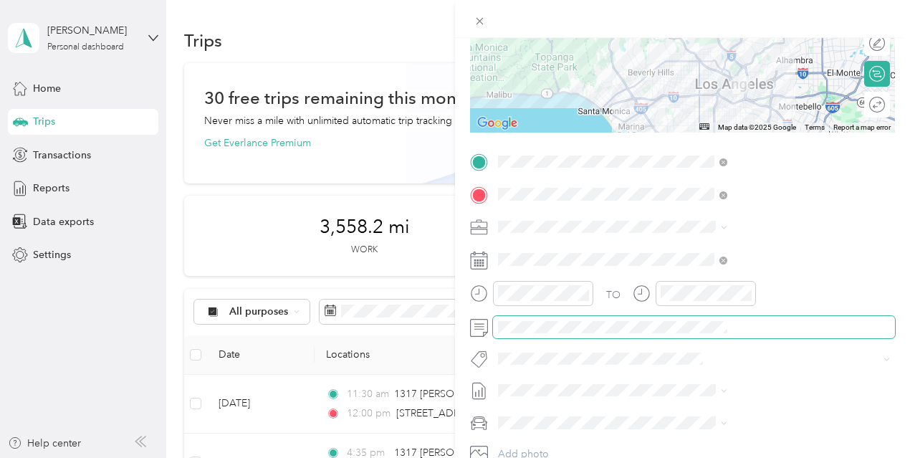
scroll to position [194, 3]
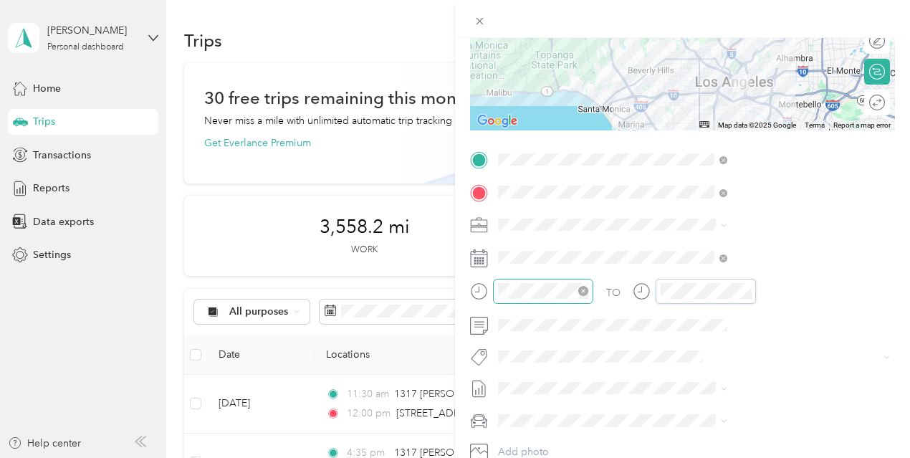
click at [719, 279] on div "TO" at bounding box center [682, 296] width 425 height 35
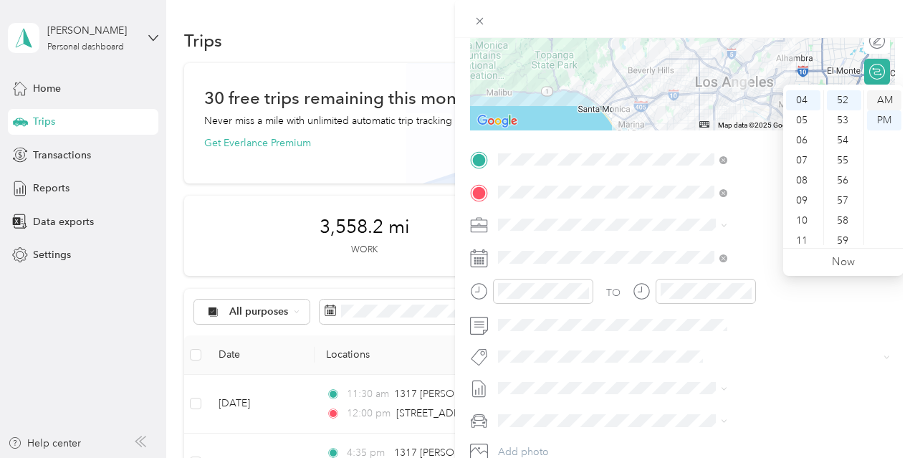
click at [885, 92] on div "AM" at bounding box center [884, 100] width 34 height 20
click at [802, 214] on div "10" at bounding box center [803, 221] width 34 height 20
click at [849, 102] on div "15" at bounding box center [844, 108] width 34 height 20
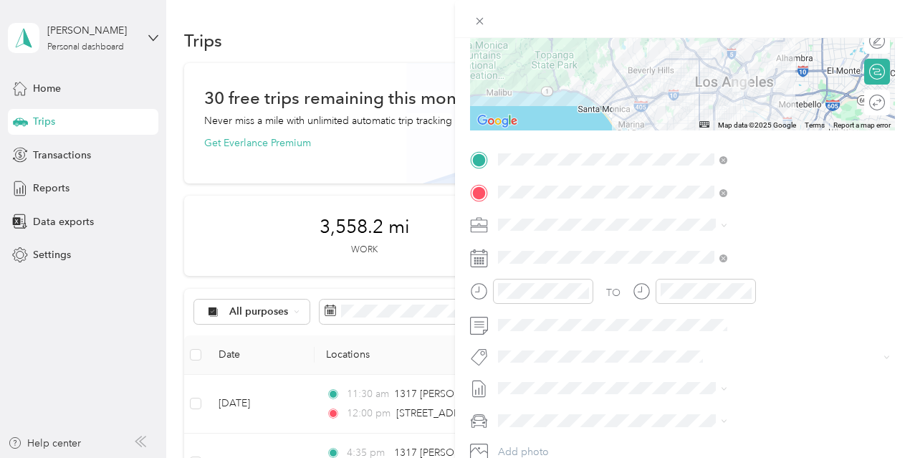
click at [811, 340] on div "TO Add photo" at bounding box center [682, 321] width 425 height 346
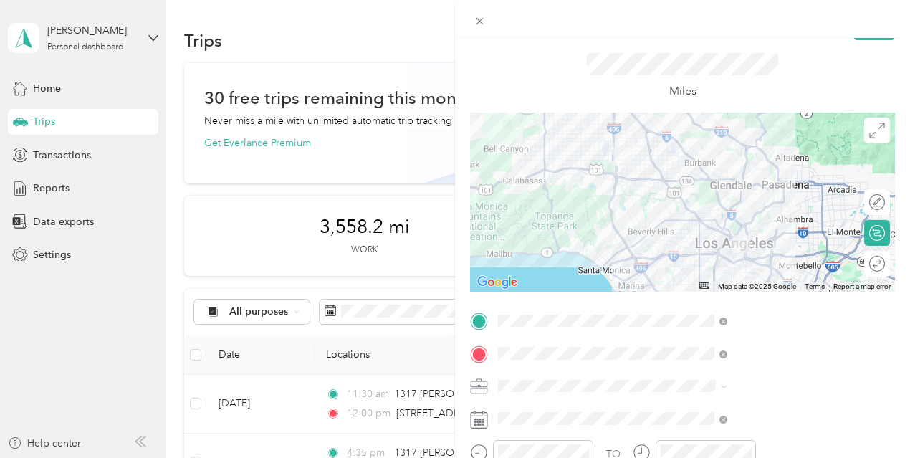
scroll to position [0, 3]
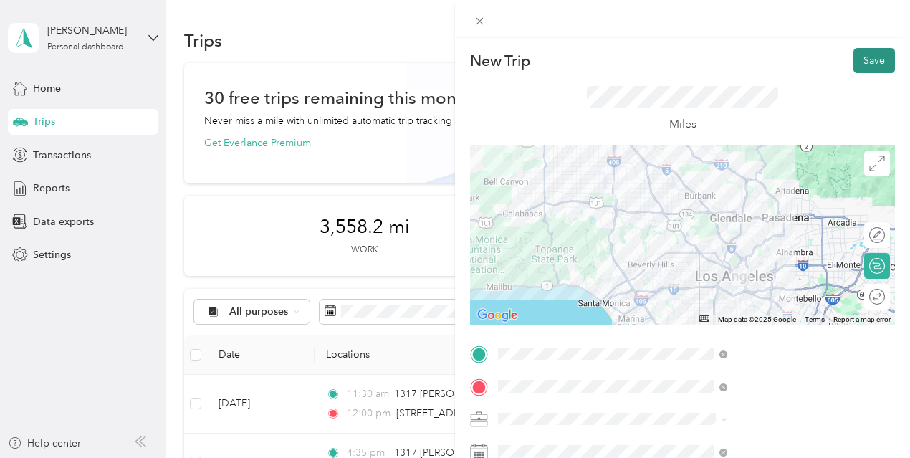
click at [864, 67] on button "Save" at bounding box center [874, 60] width 42 height 25
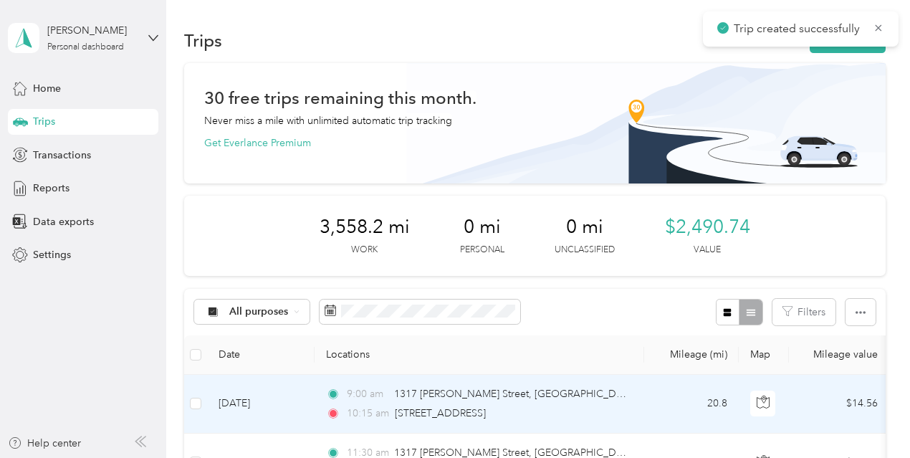
click at [662, 402] on td "20.8" at bounding box center [691, 404] width 95 height 59
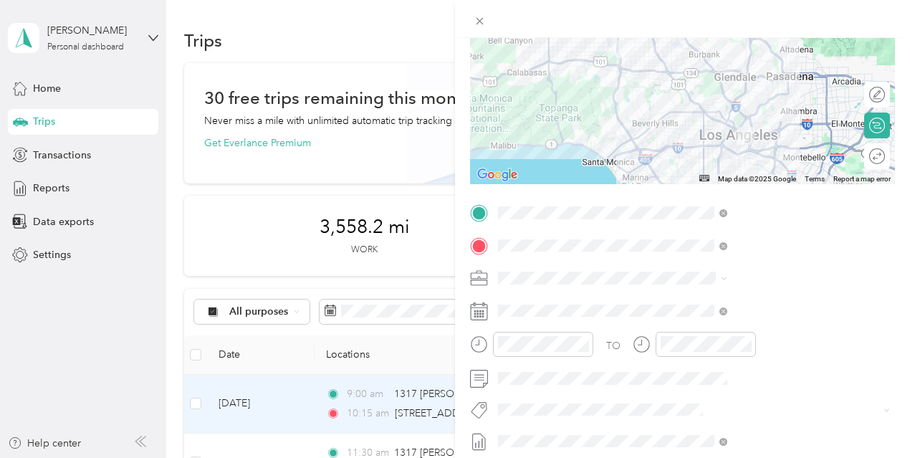
scroll to position [149, 0]
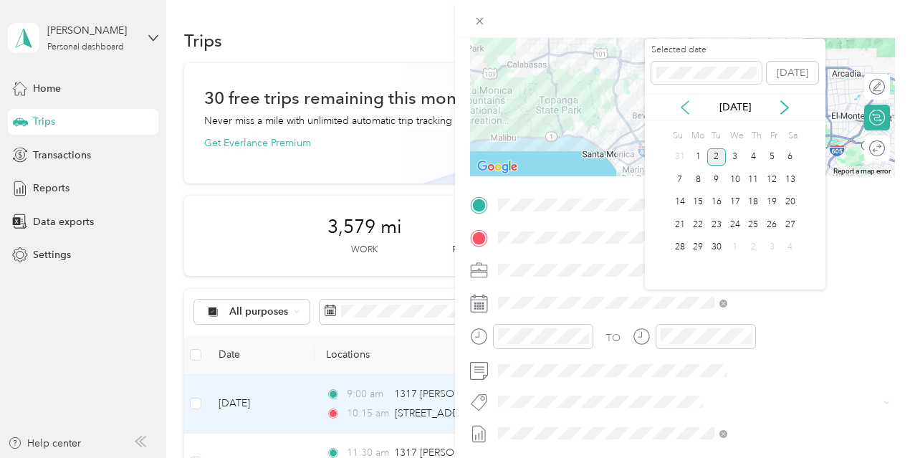
click at [688, 110] on icon at bounding box center [685, 107] width 14 height 14
click at [713, 220] on div "19" at bounding box center [716, 225] width 19 height 18
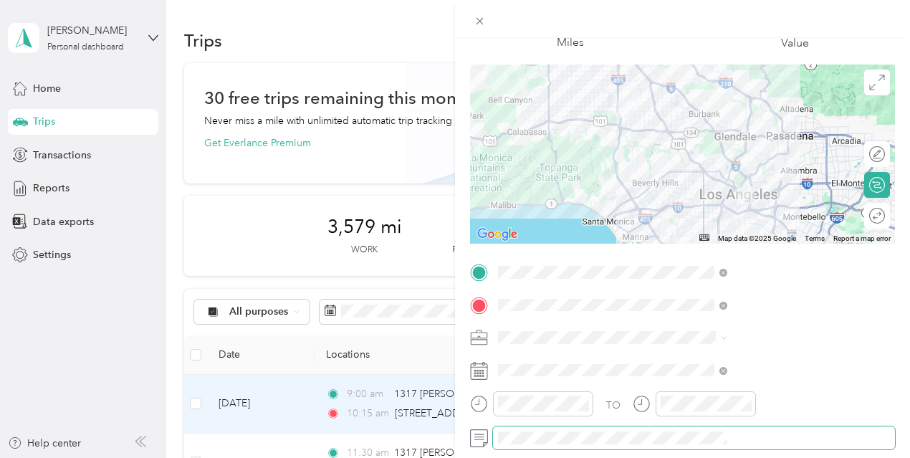
scroll to position [0, 0]
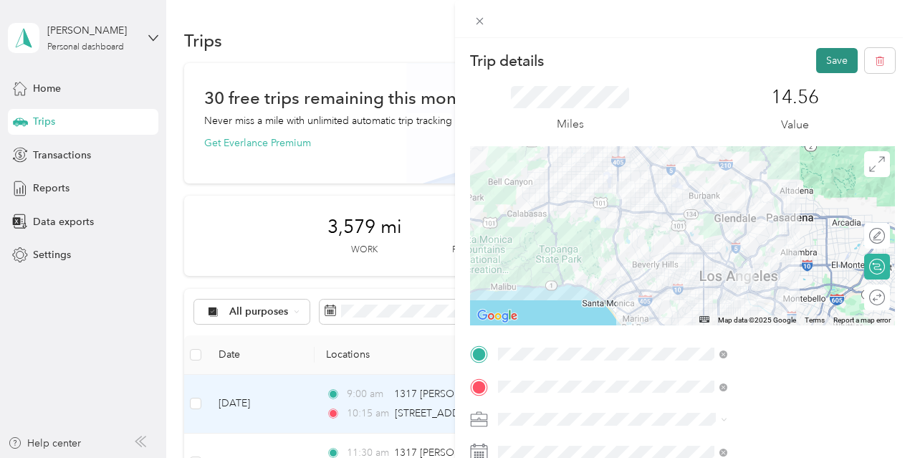
click at [817, 57] on button "Save" at bounding box center [837, 60] width 42 height 25
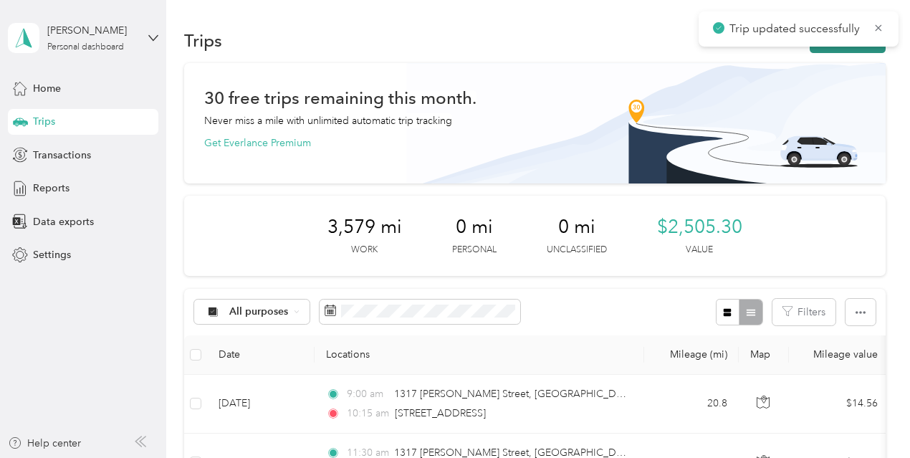
click at [841, 48] on button "New trip" at bounding box center [847, 40] width 76 height 25
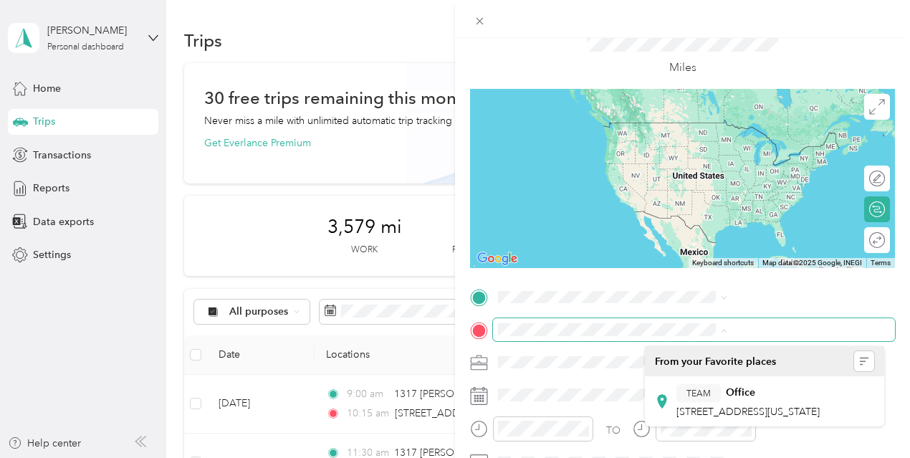
scroll to position [62, 0]
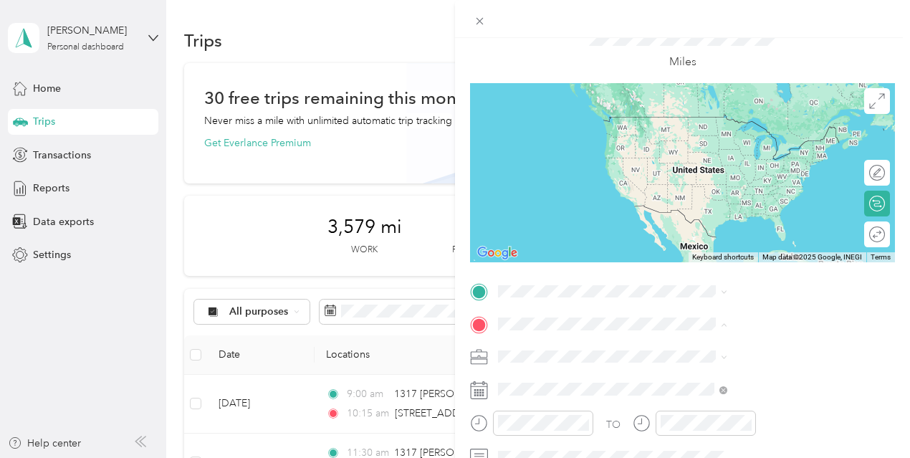
click at [234, 240] on div "New Trip Save This trip cannot be edited because it is either under review, app…" at bounding box center [455, 229] width 910 height 458
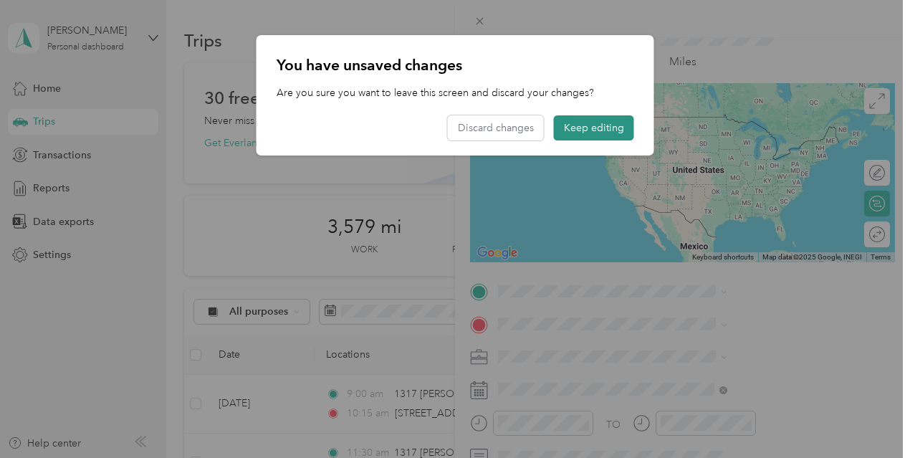
click at [566, 127] on button "Keep editing" at bounding box center [594, 127] width 80 height 25
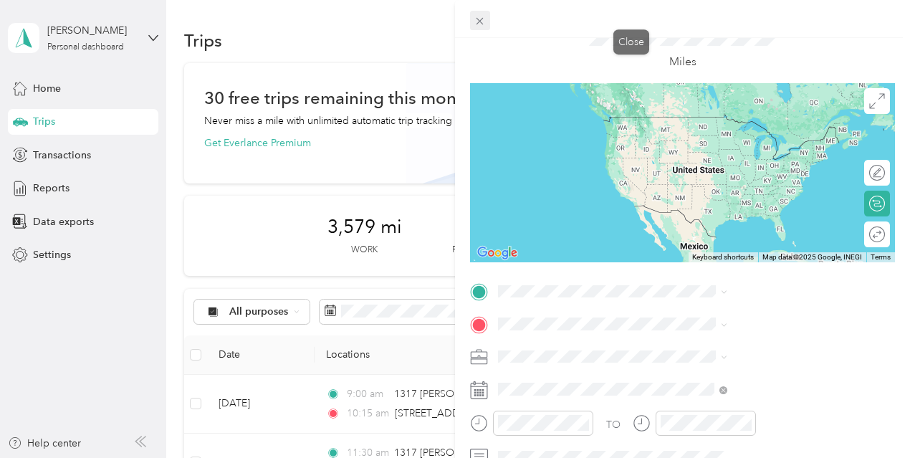
click at [490, 14] on span at bounding box center [480, 21] width 20 height 20
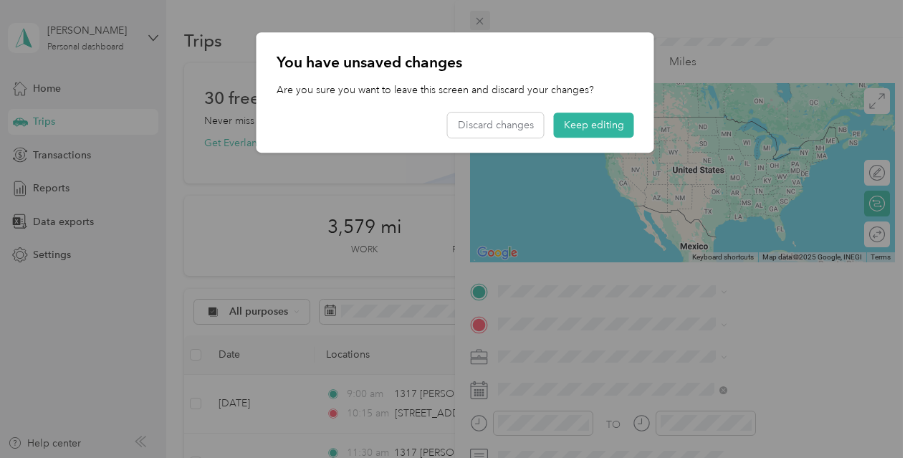
click at [630, 14] on div at bounding box center [455, 229] width 910 height 458
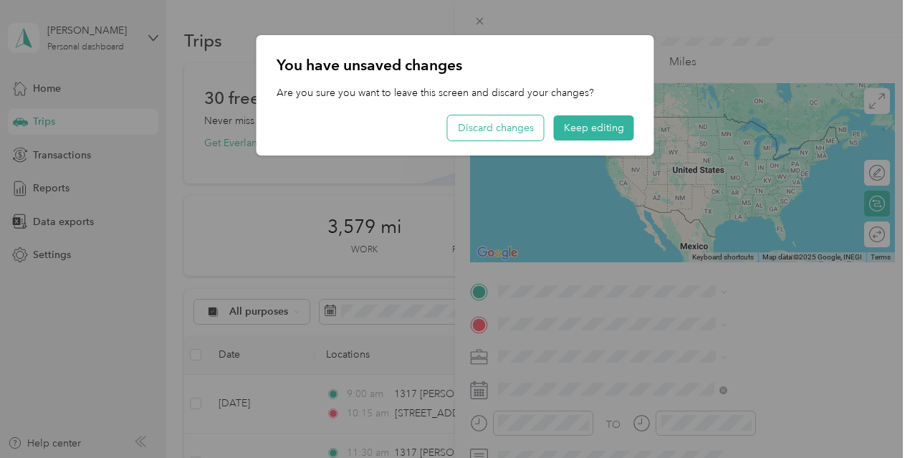
click at [531, 128] on button "Discard changes" at bounding box center [496, 127] width 96 height 25
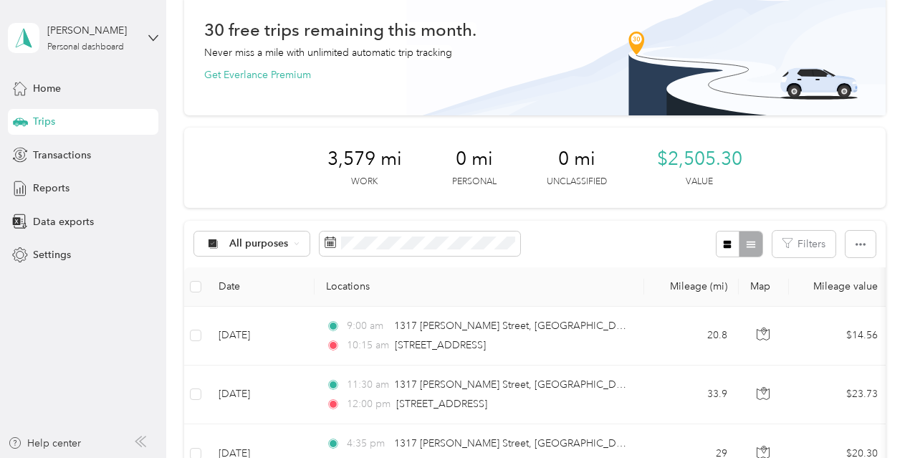
scroll to position [0, 0]
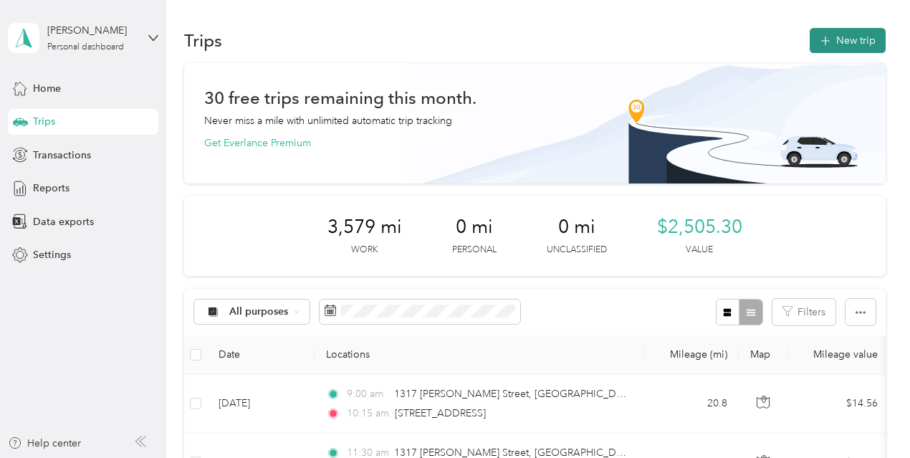
click at [829, 38] on button "New trip" at bounding box center [847, 40] width 76 height 25
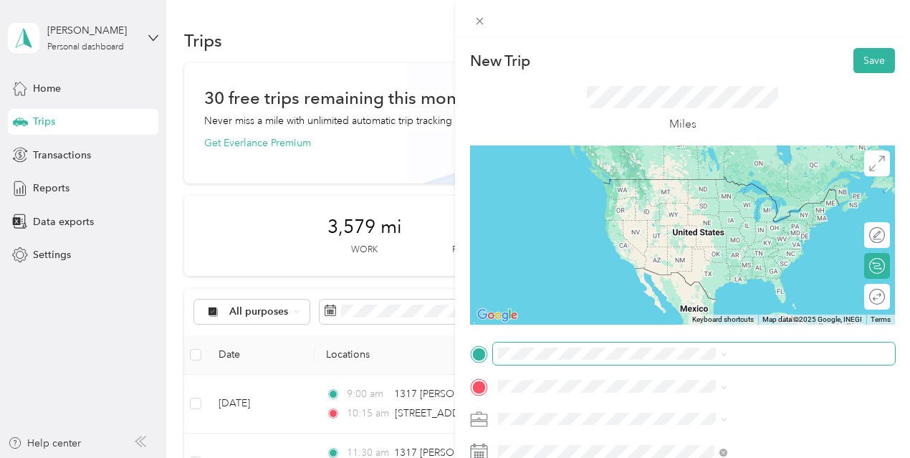
click at [696, 345] on span at bounding box center [694, 353] width 402 height 23
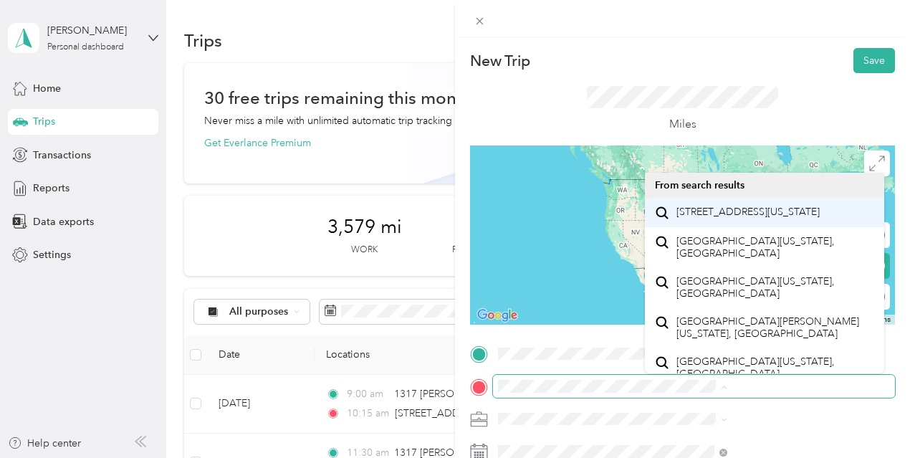
scroll to position [0, 56]
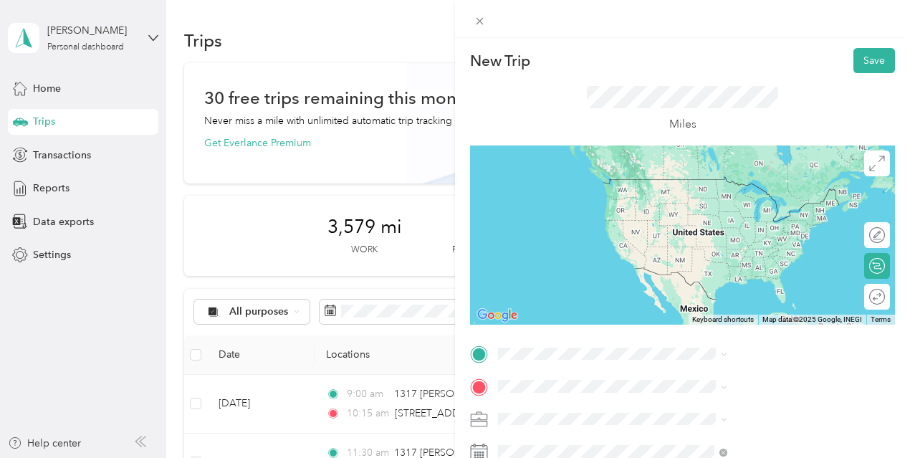
click at [732, 216] on span "[STREET_ADDRESS][US_STATE]" at bounding box center [747, 209] width 143 height 13
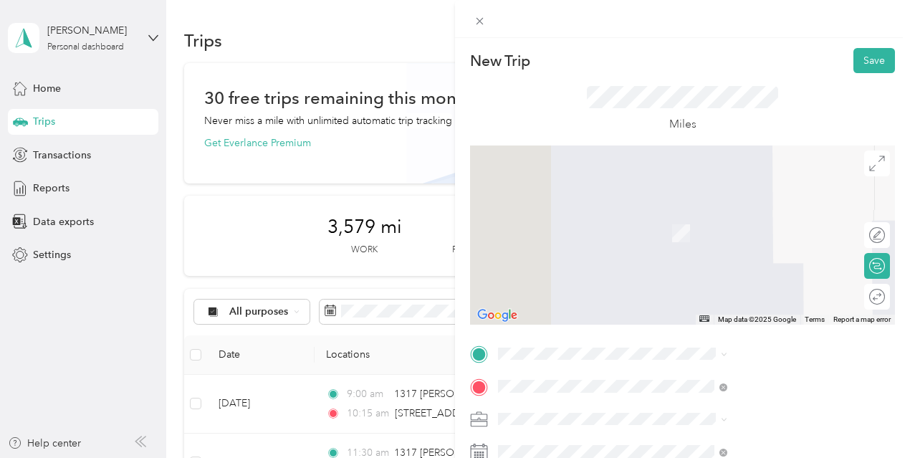
click at [708, 193] on li "[STREET_ADDRESS][US_STATE]" at bounding box center [764, 178] width 239 height 29
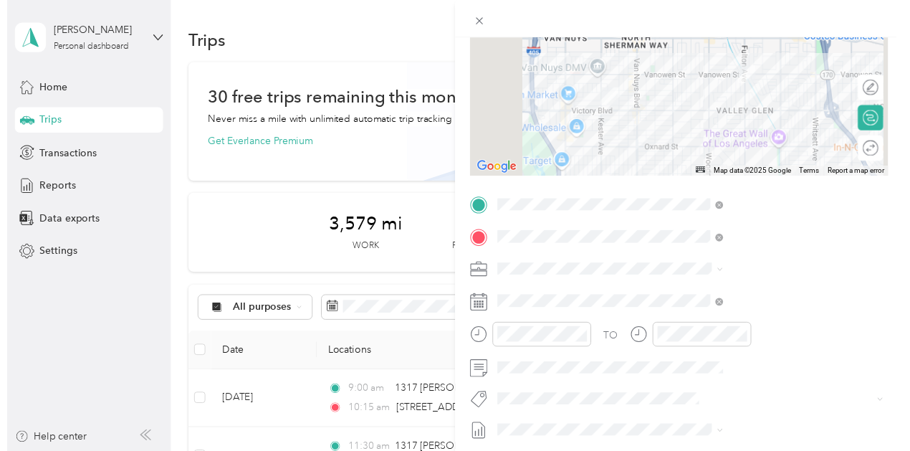
scroll to position [155, 0]
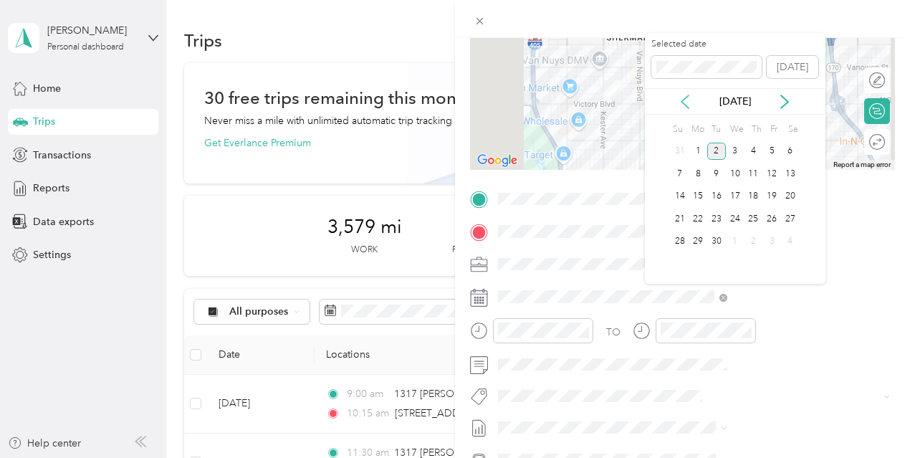
click at [685, 97] on icon at bounding box center [684, 101] width 7 height 13
click at [711, 219] on div "19" at bounding box center [716, 219] width 19 height 18
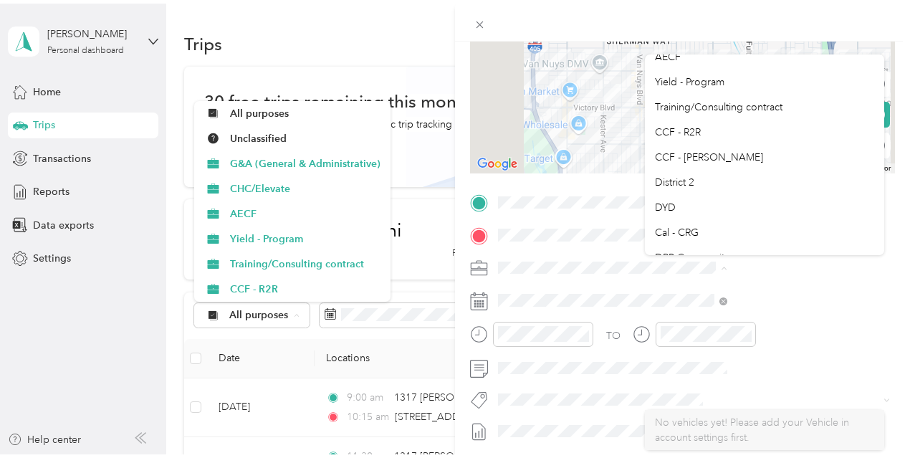
scroll to position [72, 0]
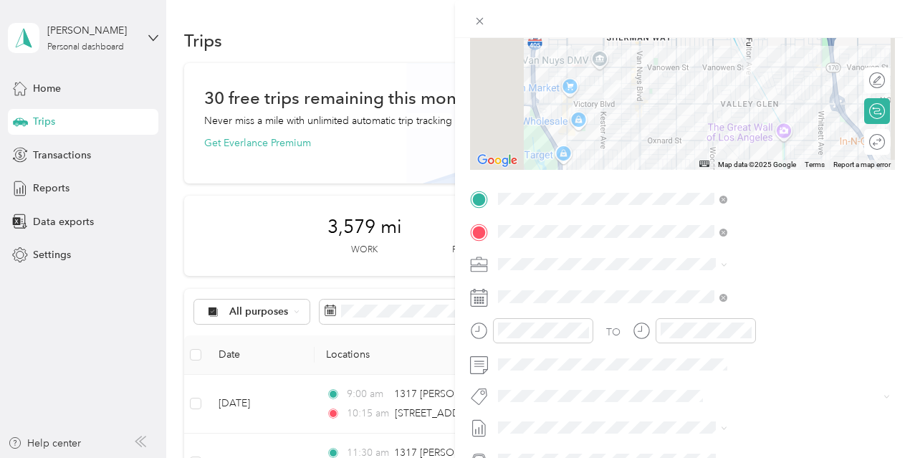
click at [719, 190] on div "DYD" at bounding box center [764, 192] width 219 height 15
click at [593, 327] on div at bounding box center [531, 330] width 123 height 25
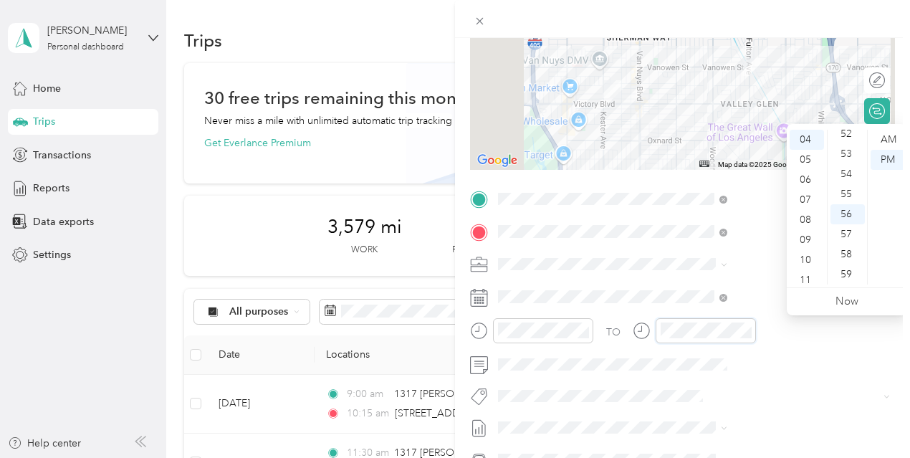
click at [743, 317] on div "TO Add photo" at bounding box center [682, 361] width 425 height 346
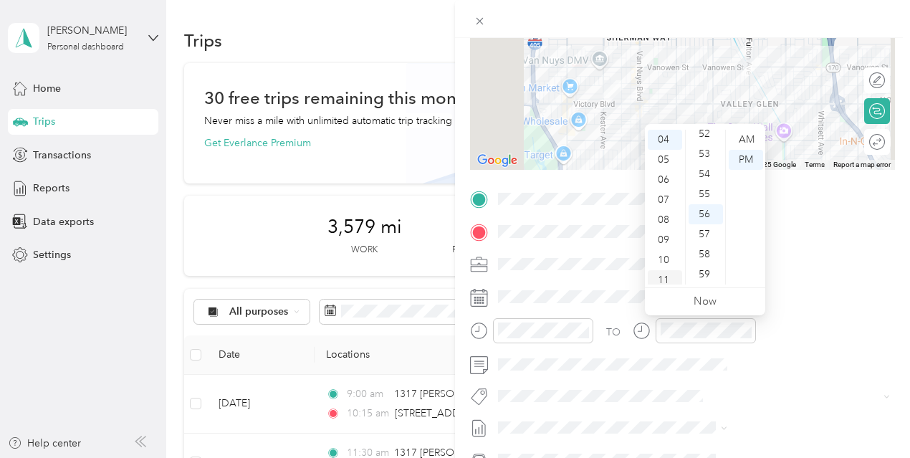
click at [670, 271] on div "11" at bounding box center [664, 280] width 34 height 20
click at [703, 136] on div "00" at bounding box center [705, 140] width 34 height 20
click at [746, 134] on div "AM" at bounding box center [745, 140] width 34 height 20
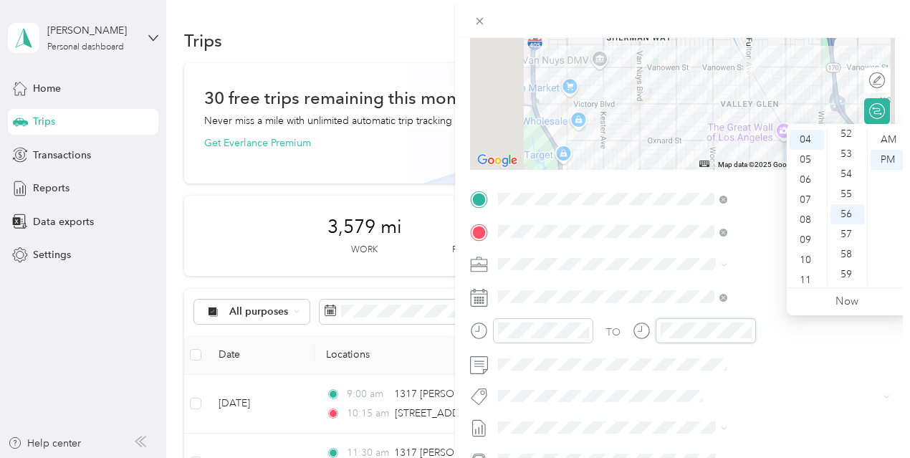
click at [768, 322] on div "TO" at bounding box center [682, 335] width 425 height 35
click at [802, 140] on div "12" at bounding box center [806, 140] width 34 height 20
click at [852, 140] on div "00" at bounding box center [847, 140] width 34 height 20
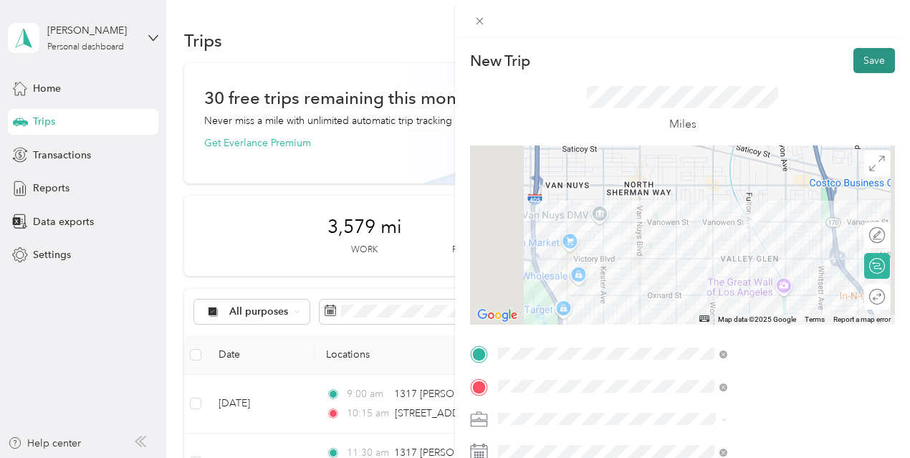
click at [866, 49] on button "Save" at bounding box center [874, 60] width 42 height 25
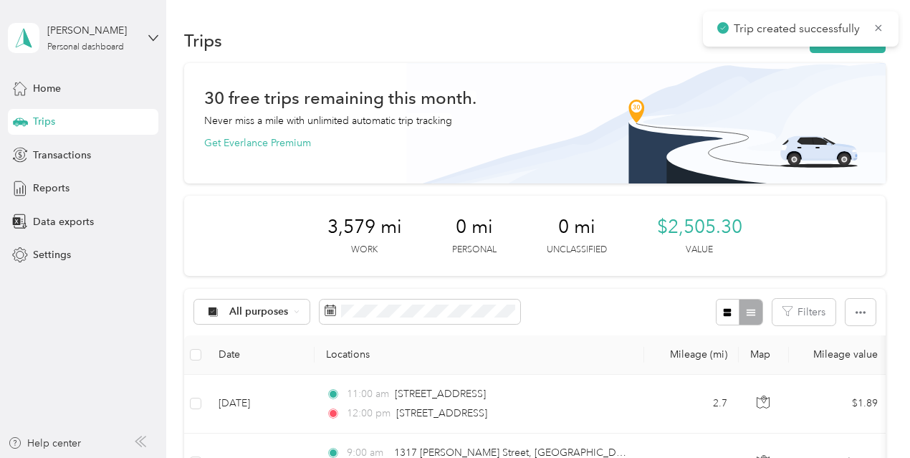
click at [858, 45] on div "Trip created successfully" at bounding box center [801, 28] width 196 height 35
click at [857, 49] on button "New trip" at bounding box center [847, 40] width 76 height 25
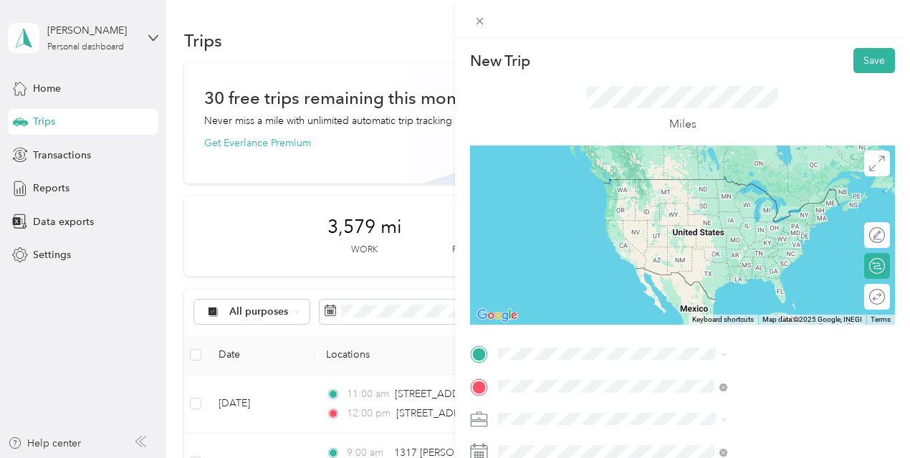
click at [723, 236] on span "1317 [PERSON_NAME][GEOGRAPHIC_DATA] [GEOGRAPHIC_DATA][US_STATE], [GEOGRAPHIC_DA…" at bounding box center [774, 231] width 197 height 50
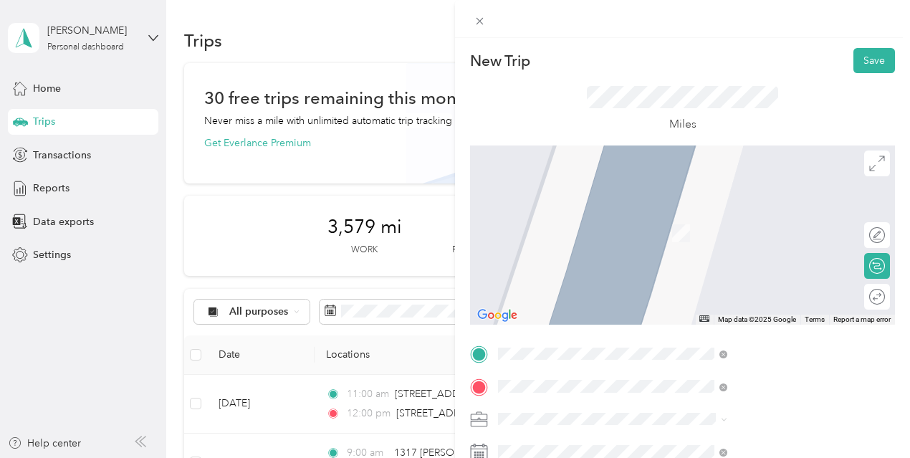
click at [696, 186] on span "[STREET_ADDRESS][US_STATE]" at bounding box center [747, 179] width 143 height 13
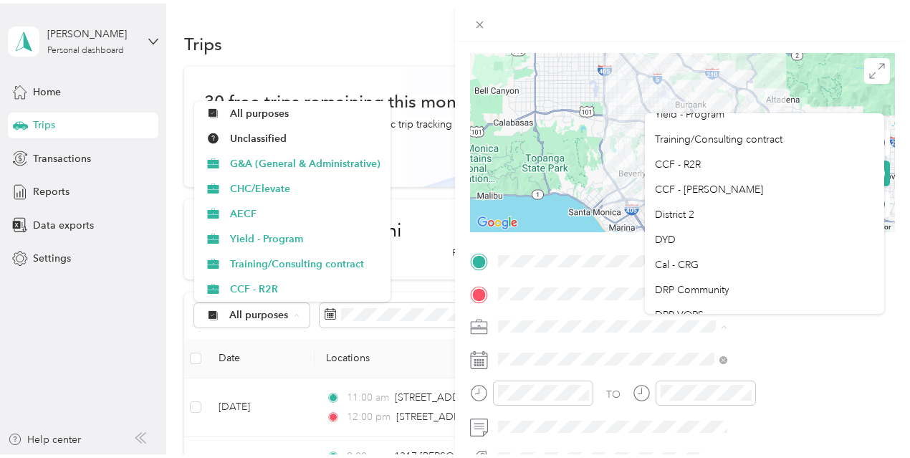
scroll to position [112, 0]
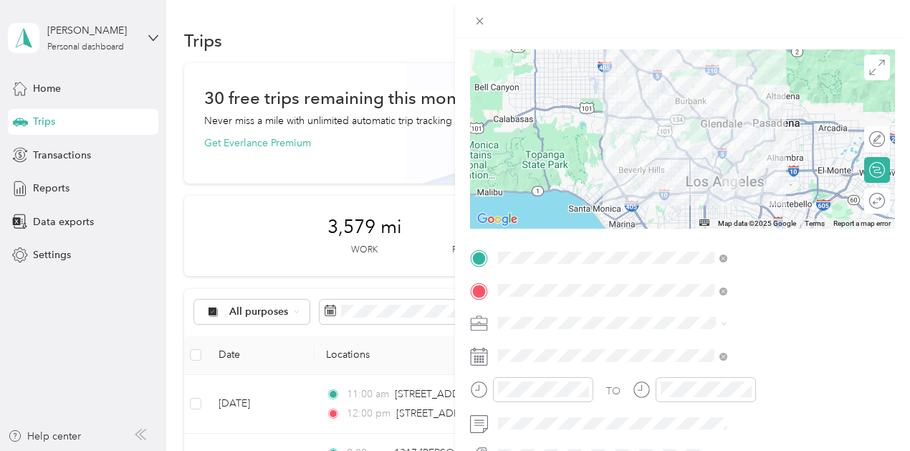
click at [791, 202] on li "DYD" at bounding box center [764, 210] width 239 height 25
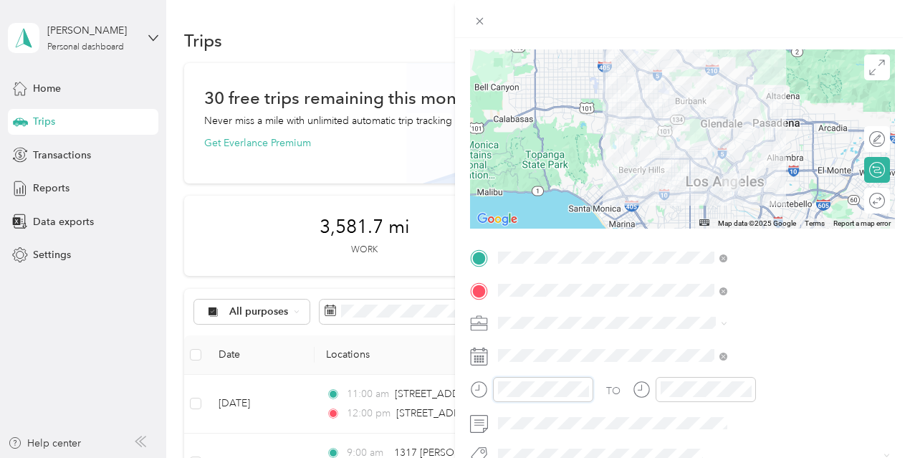
click at [593, 390] on div at bounding box center [531, 389] width 123 height 25
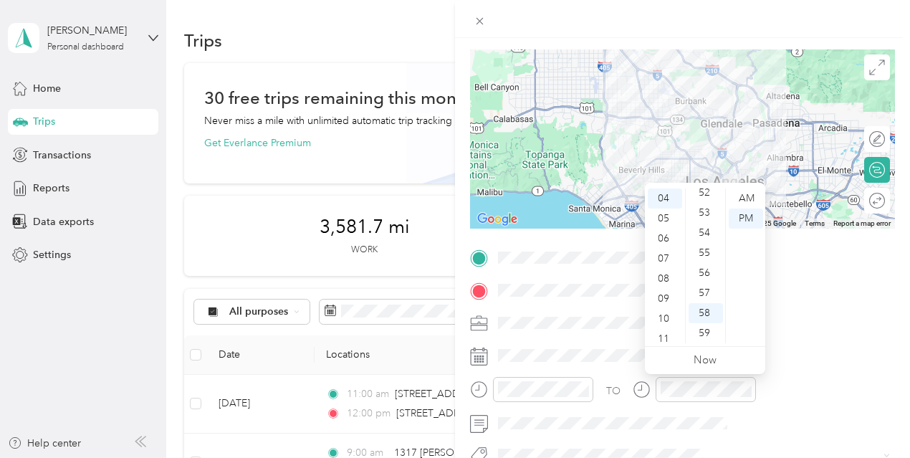
scroll to position [0, 0]
click at [668, 201] on div "12" at bounding box center [664, 198] width 34 height 20
click at [706, 287] on div "14" at bounding box center [705, 279] width 34 height 20
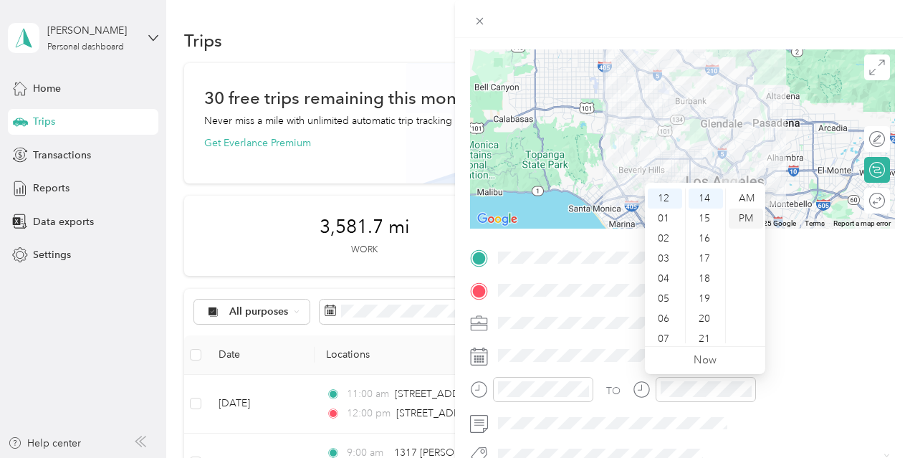
click at [743, 220] on div "PM" at bounding box center [745, 218] width 34 height 20
click at [707, 221] on div "15" at bounding box center [705, 218] width 34 height 20
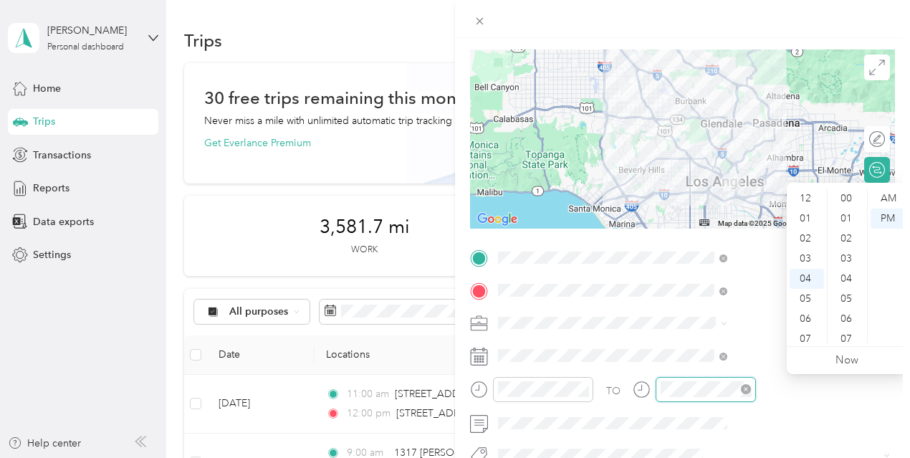
scroll to position [1049, 0]
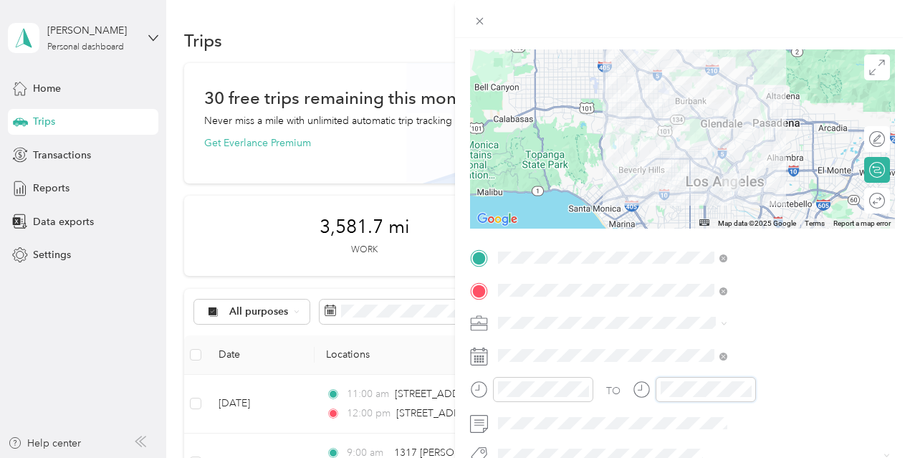
click at [756, 385] on div at bounding box center [693, 389] width 123 height 25
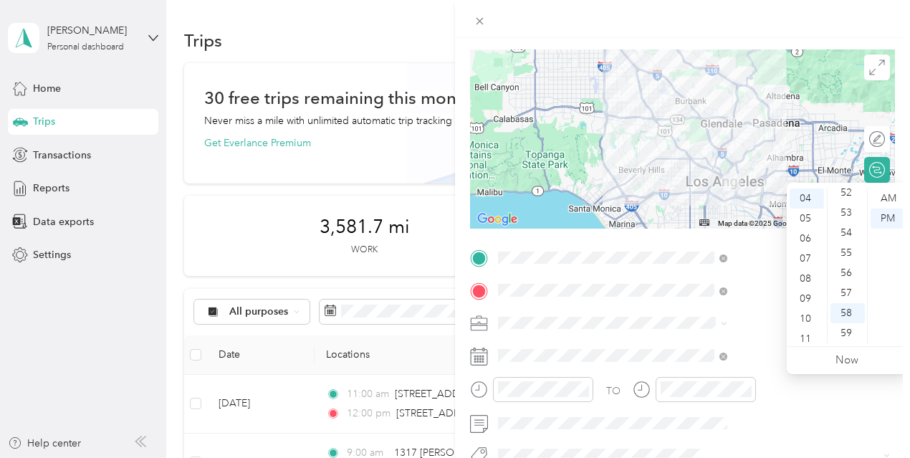
scroll to position [0, 0]
click at [807, 221] on div "01" at bounding box center [806, 218] width 34 height 20
click at [852, 295] on div "15" at bounding box center [847, 301] width 34 height 20
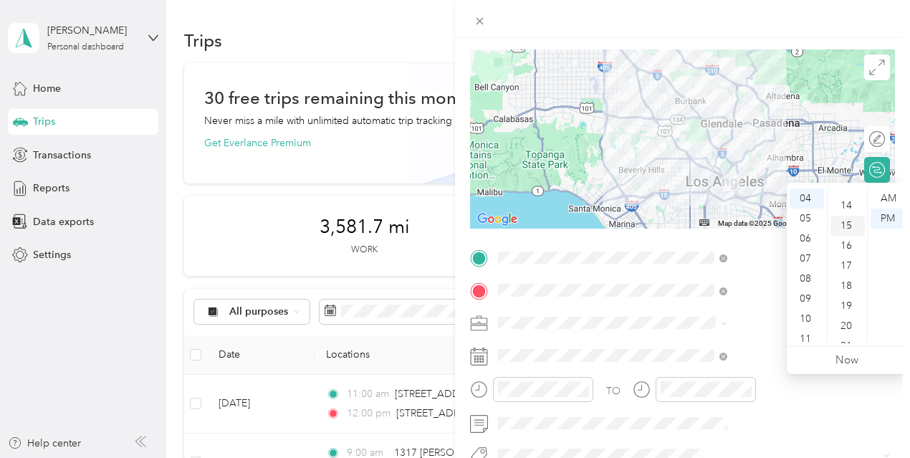
click at [848, 223] on div "15" at bounding box center [847, 226] width 34 height 20
click at [808, 223] on div "01" at bounding box center [806, 218] width 34 height 20
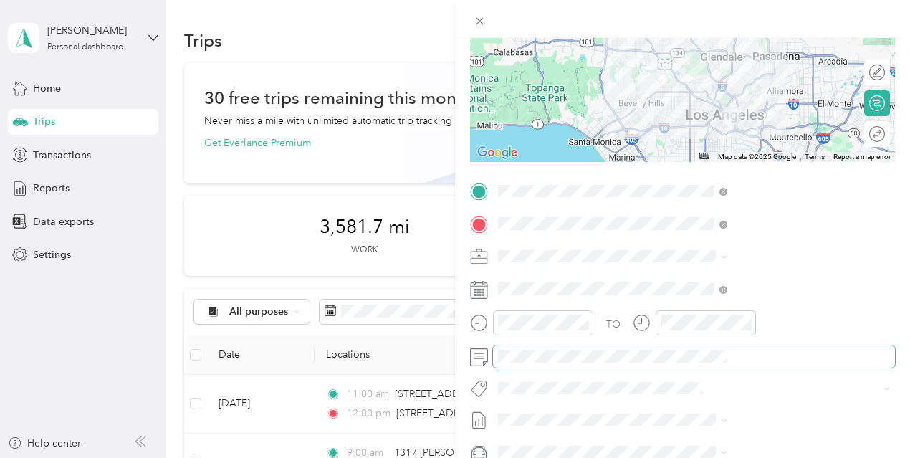
scroll to position [166, 0]
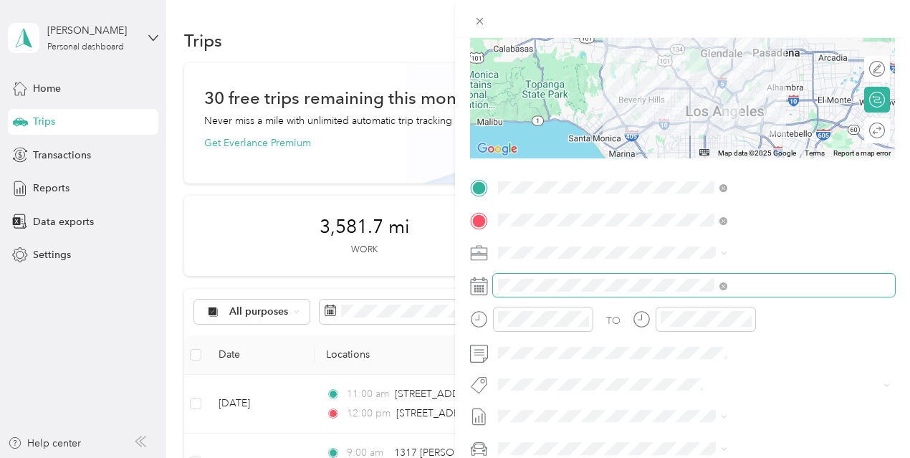
click at [817, 276] on span at bounding box center [694, 285] width 402 height 23
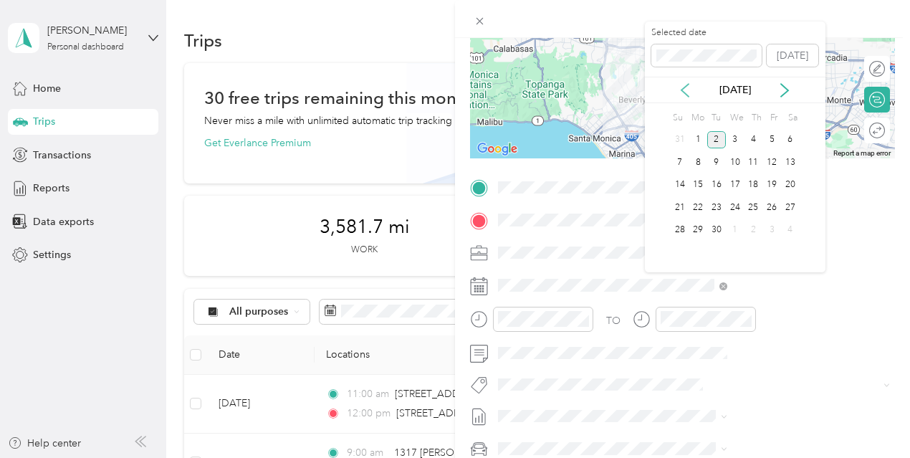
click at [685, 87] on icon at bounding box center [684, 90] width 7 height 13
click at [713, 201] on div "19" at bounding box center [716, 207] width 19 height 18
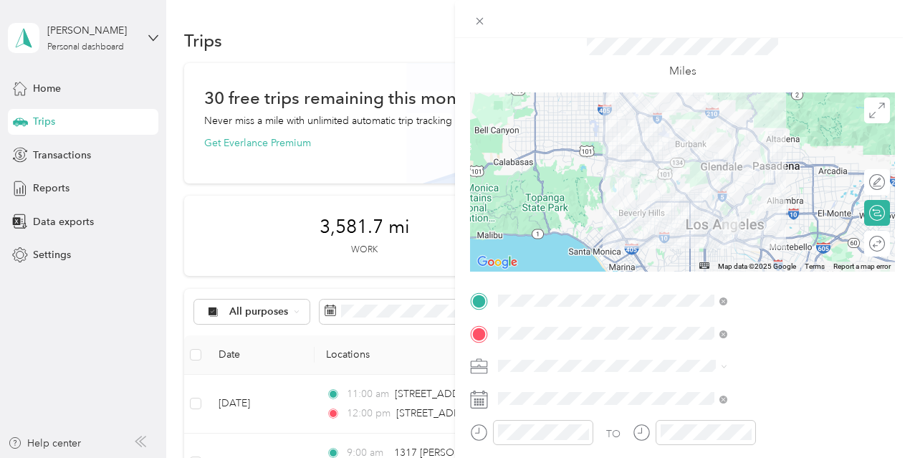
scroll to position [0, 0]
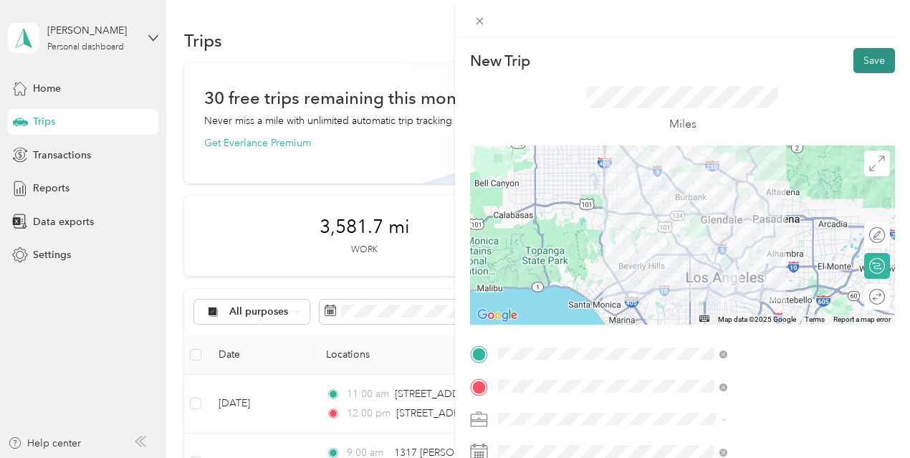
click at [866, 59] on button "Save" at bounding box center [874, 60] width 42 height 25
